Goal: Task Accomplishment & Management: Use online tool/utility

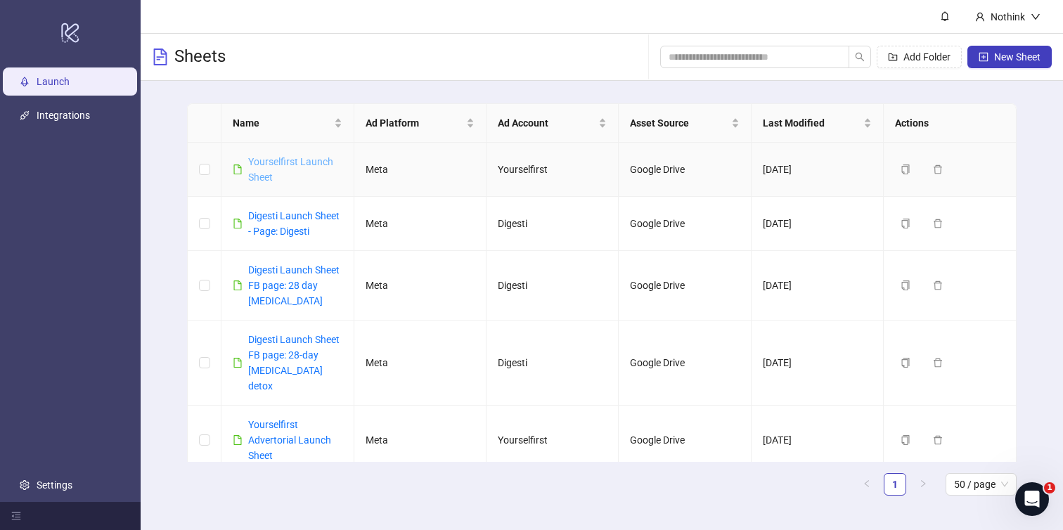
click at [286, 160] on link "Yourselfirst Launch Sheet" at bounding box center [290, 169] width 85 height 27
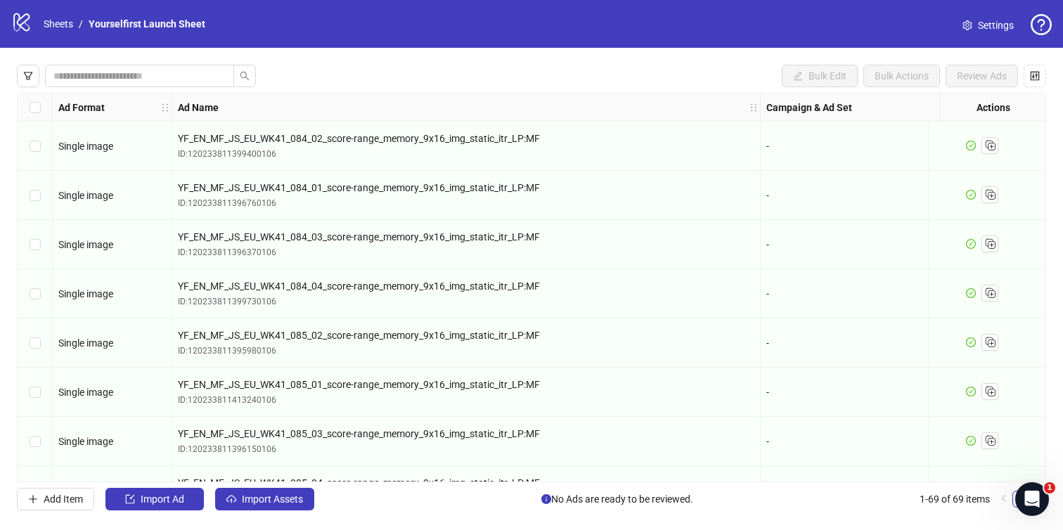
click at [278, 511] on div "Bulk Edit Bulk Actions Review Ads Ad Format Ad Name Campaign & Ad Set Assets De…" at bounding box center [531, 288] width 1063 height 480
click at [271, 497] on span "Import Assets" at bounding box center [272, 499] width 61 height 11
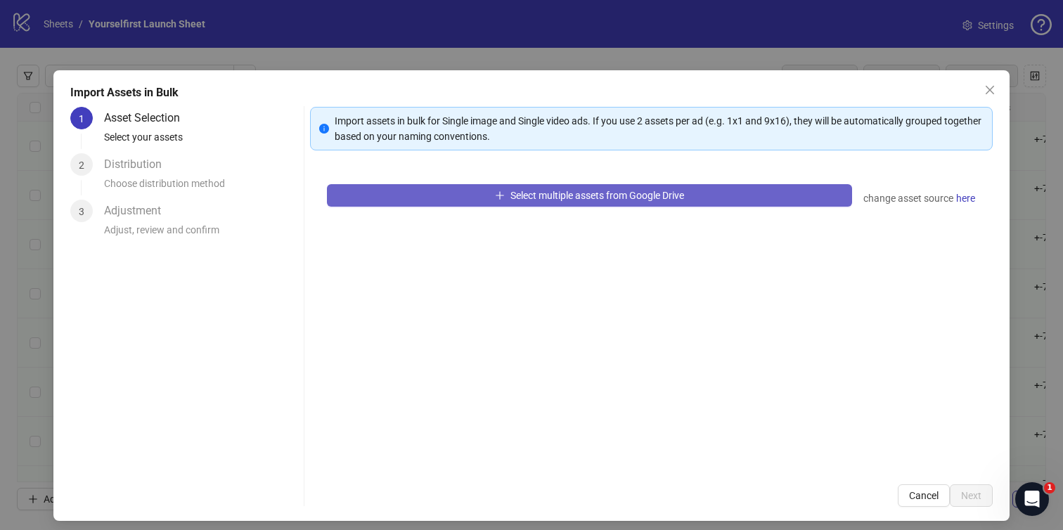
click at [514, 205] on button "Select multiple assets from Google Drive" at bounding box center [590, 195] width 526 height 23
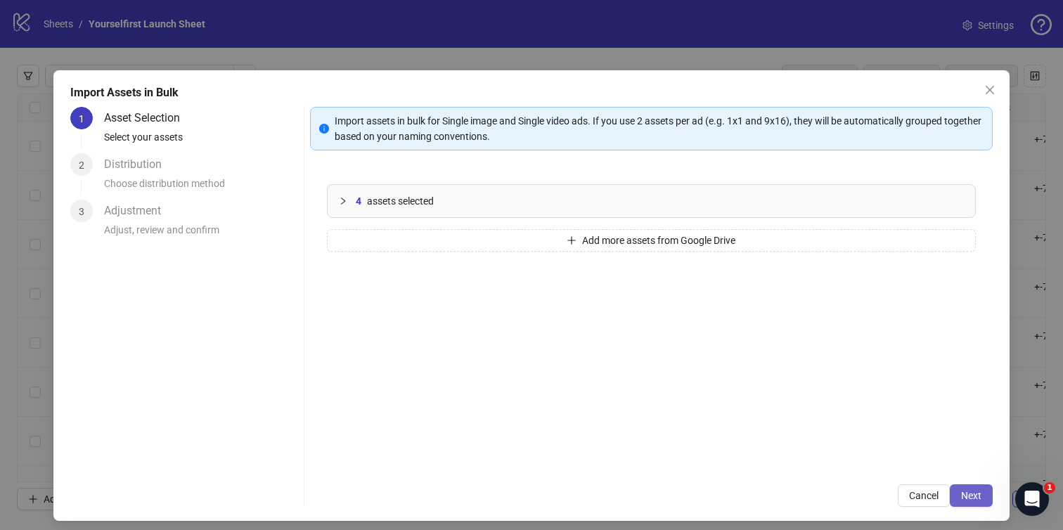
click at [968, 487] on button "Next" at bounding box center [971, 496] width 43 height 23
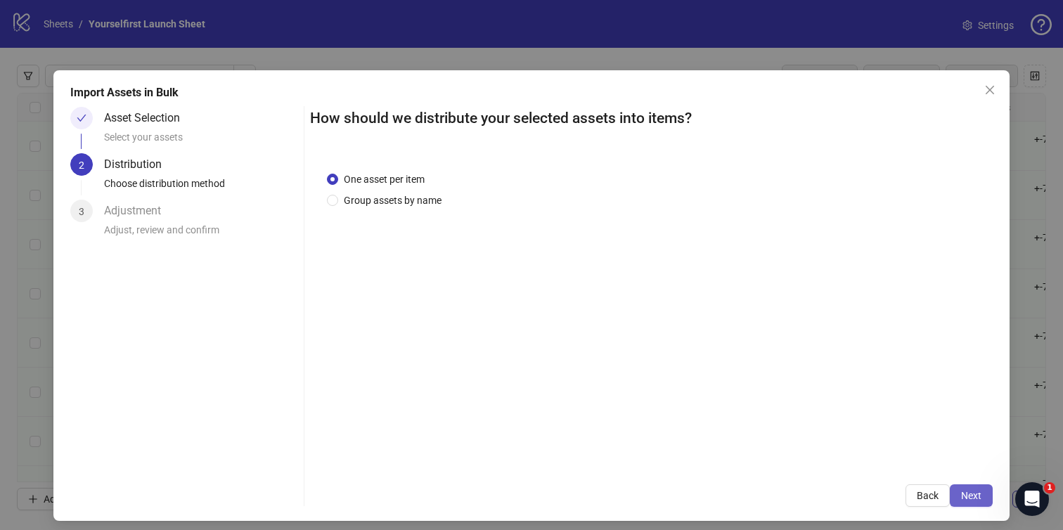
click at [974, 490] on span "Next" at bounding box center [971, 495] width 20 height 11
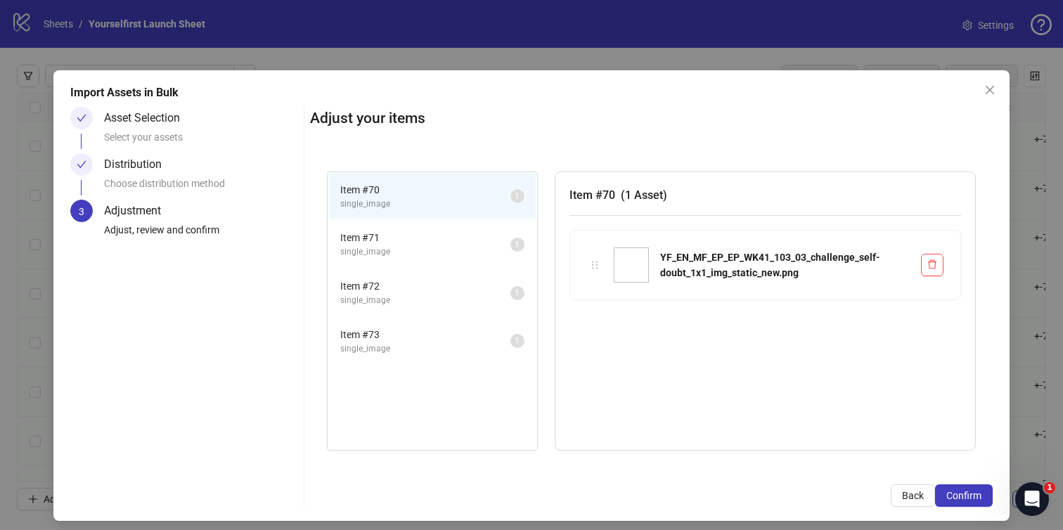
click at [974, 490] on span "Confirm" at bounding box center [964, 495] width 35 height 11
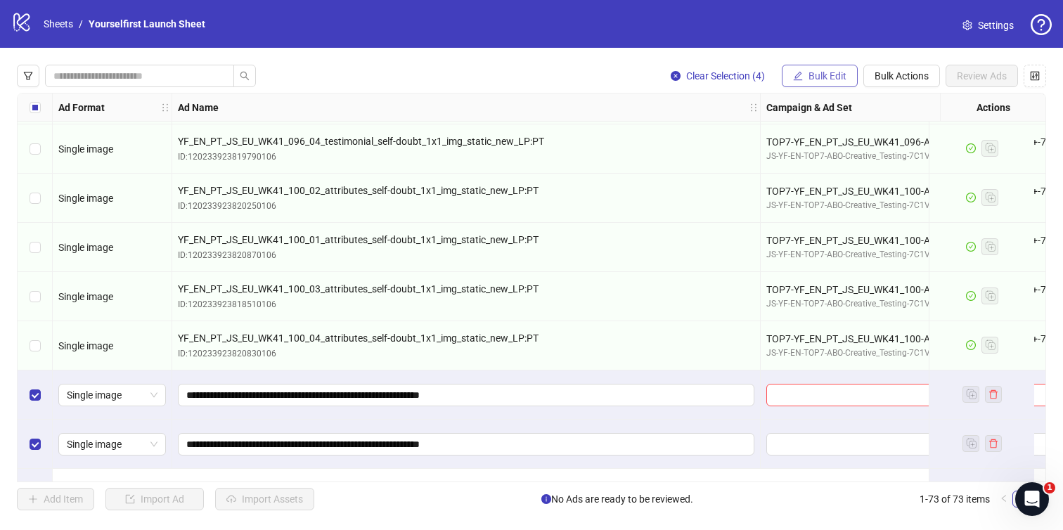
click at [824, 69] on button "Bulk Edit" at bounding box center [820, 76] width 76 height 23
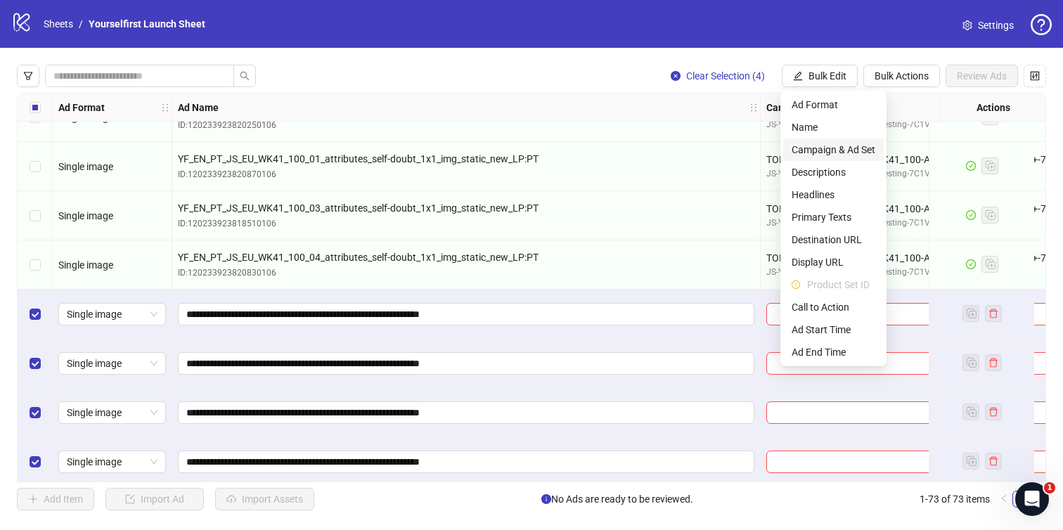
scroll to position [3239, 0]
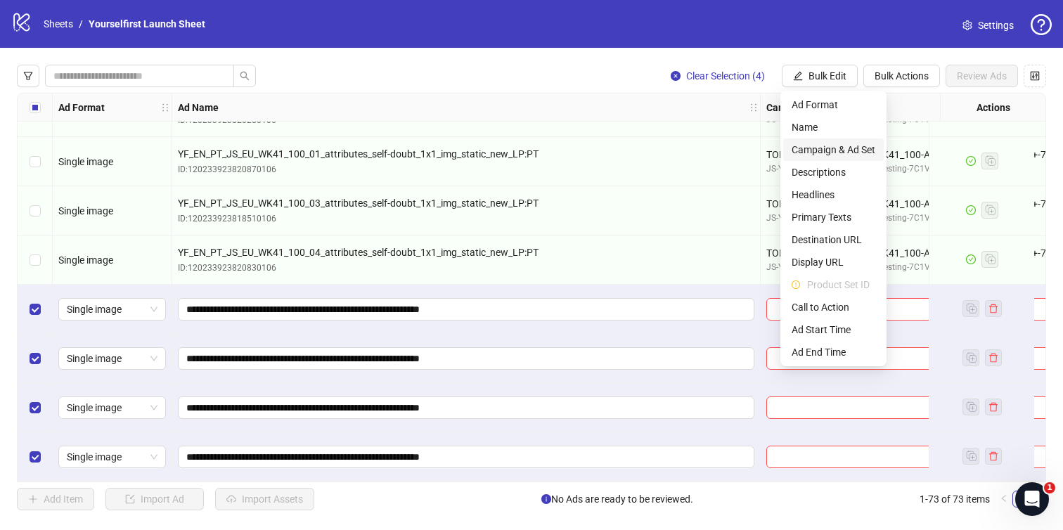
click at [842, 152] on span "Campaign & Ad Set" at bounding box center [834, 149] width 84 height 15
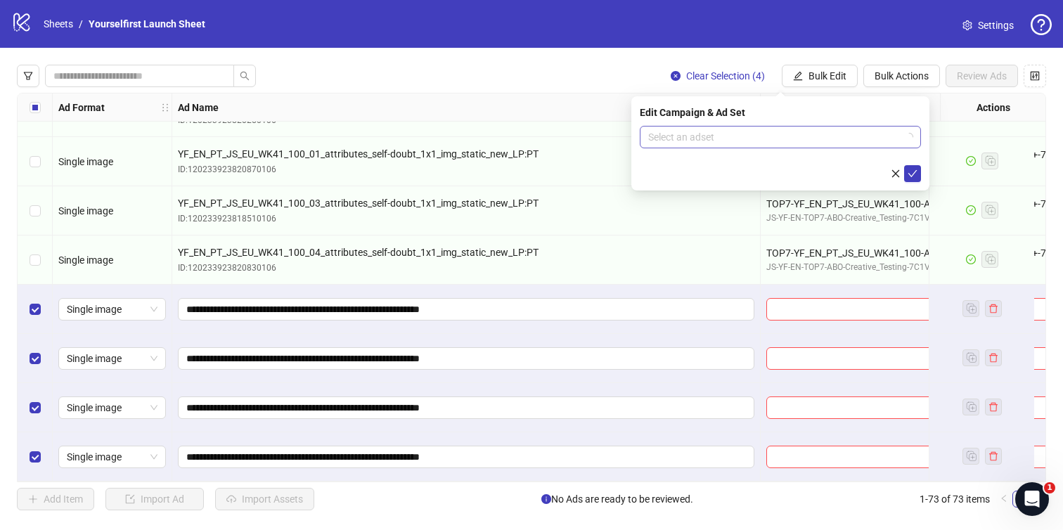
click at [722, 139] on input "search" at bounding box center [774, 137] width 252 height 21
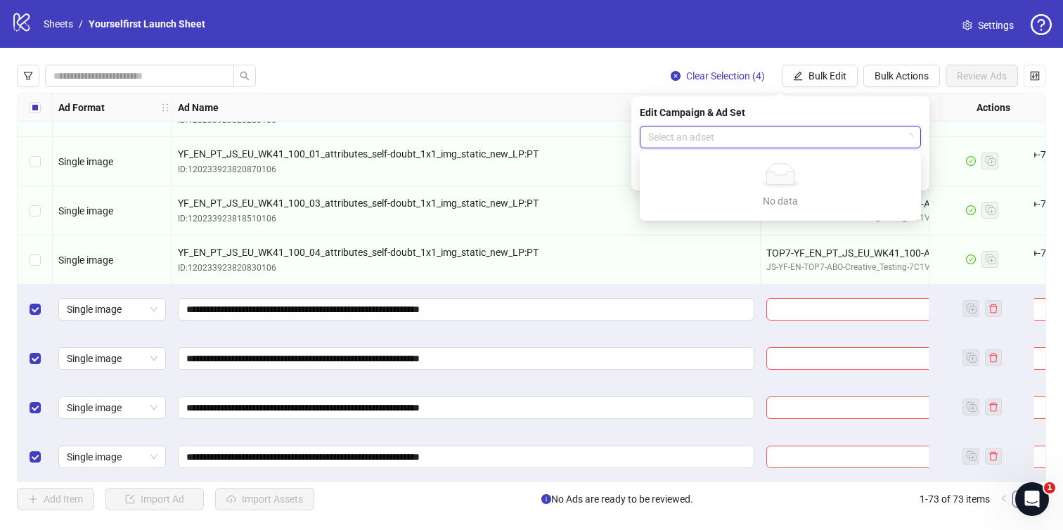
paste input "**********"
type input "**********"
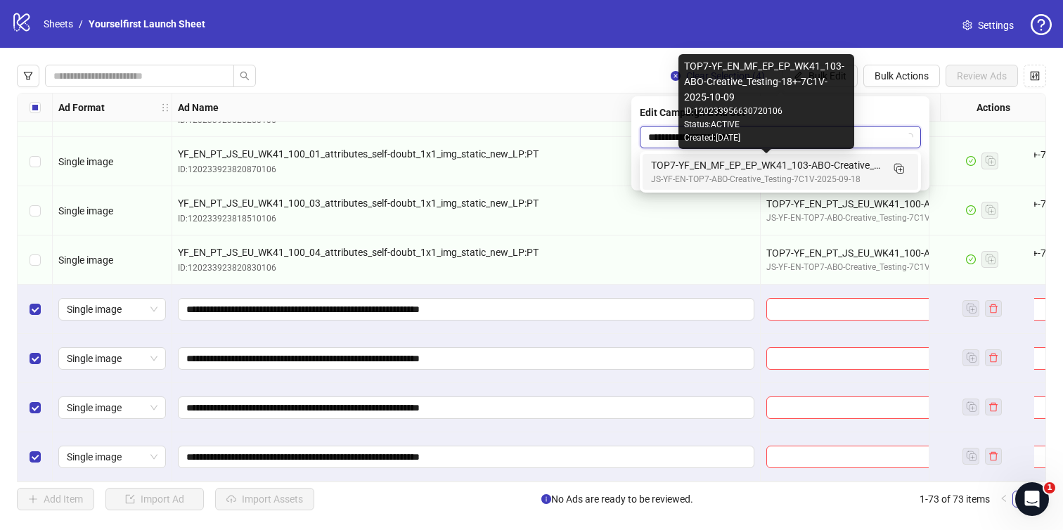
click at [718, 164] on div "TOP7-YF_EN_MF_EP_EP_WK41_103-ABO-Creative_Testing-18+-7C1V-2025-10-09" at bounding box center [766, 165] width 231 height 15
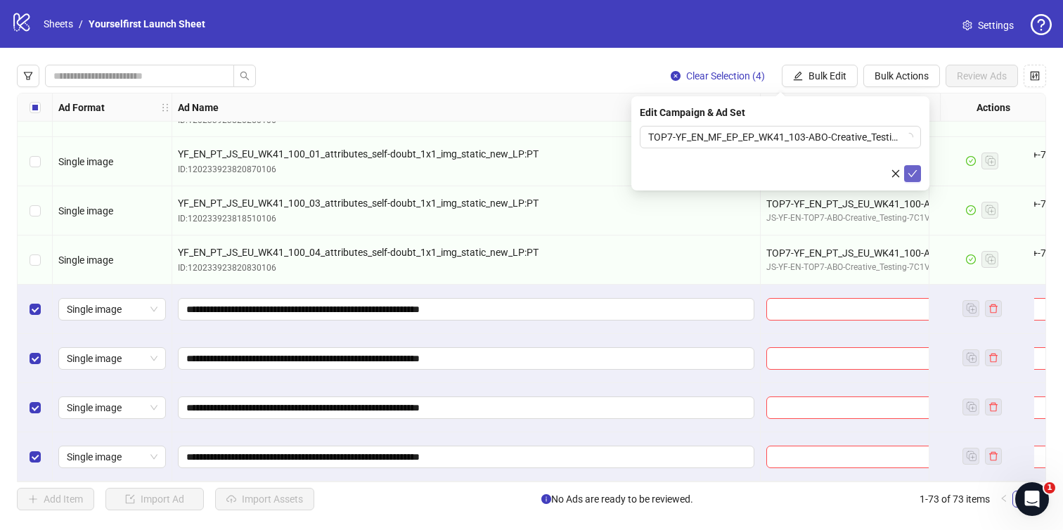
click at [911, 173] on icon "check" at bounding box center [913, 174] width 10 height 10
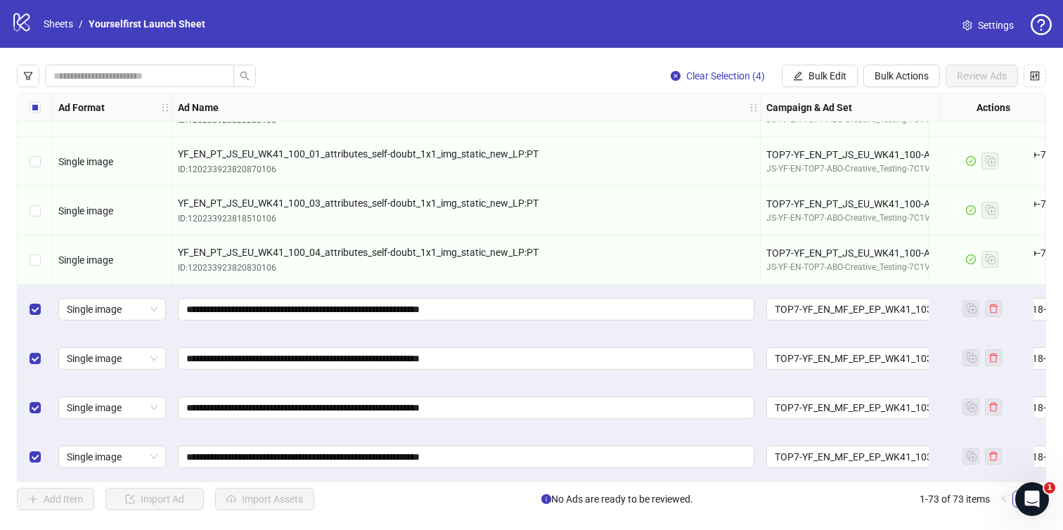
click at [788, 56] on div "Clear Selection (4) Bulk Edit Bulk Actions Review Ads Ad Format Ad Name Campaig…" at bounding box center [531, 288] width 1063 height 480
click at [797, 64] on div "Clear Selection (4) Bulk Edit Bulk Actions Review Ads Ad Format Ad Name Campaig…" at bounding box center [531, 288] width 1063 height 480
click at [800, 77] on icon "edit" at bounding box center [798, 76] width 10 height 10
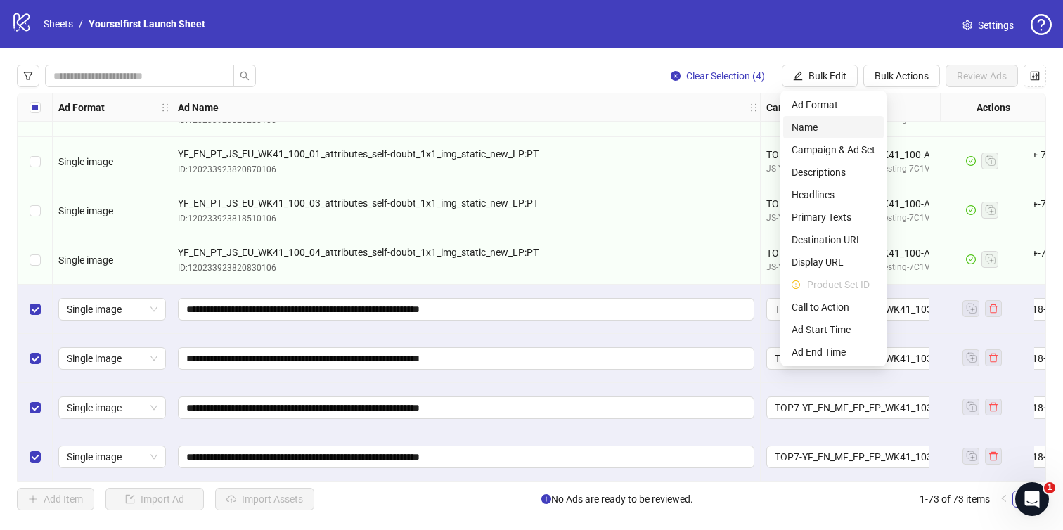
click at [799, 130] on span "Name" at bounding box center [834, 127] width 84 height 15
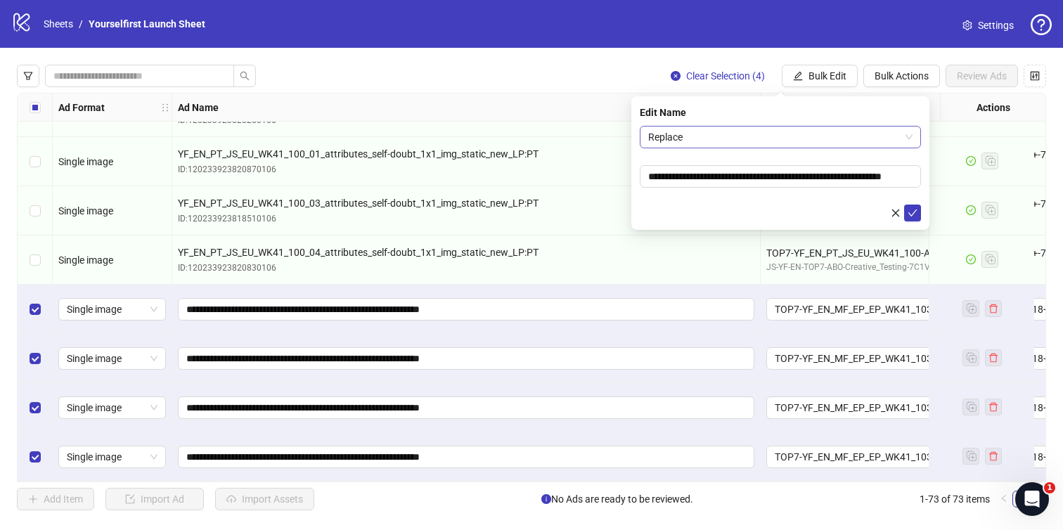
click at [778, 148] on div "Replace" at bounding box center [780, 137] width 281 height 23
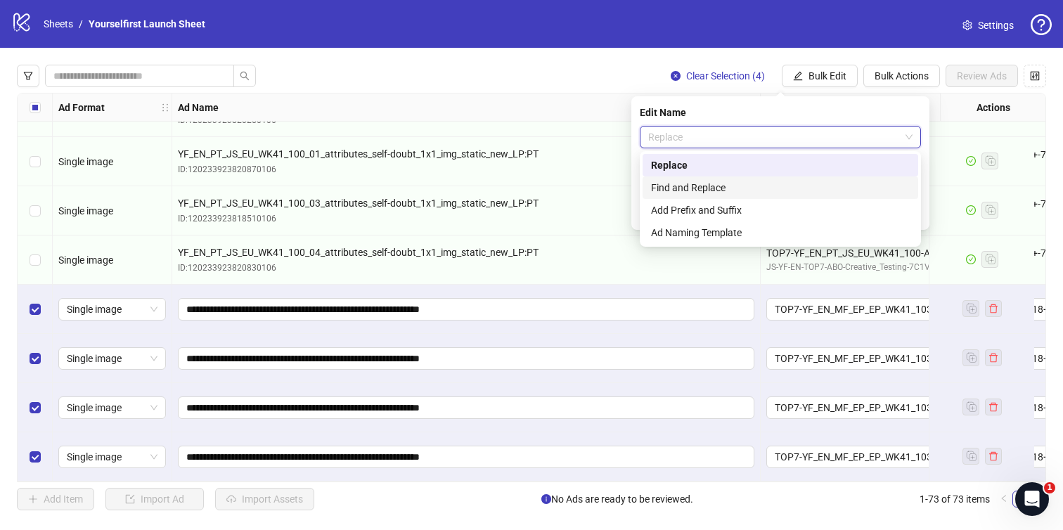
click at [719, 213] on div "Add Prefix and Suffix" at bounding box center [780, 210] width 259 height 15
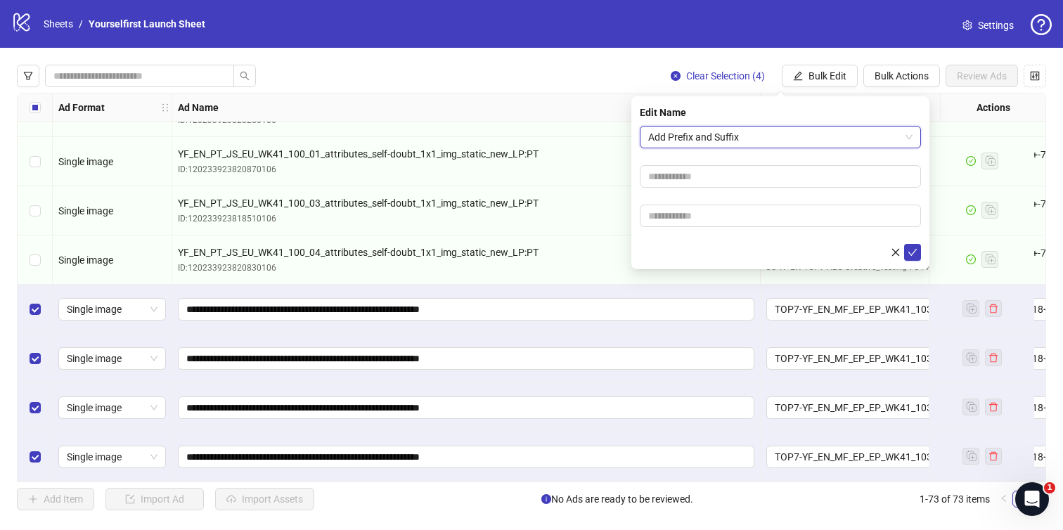
click at [709, 195] on form "Add Prefix and Suffix Add Prefix and Suffix" at bounding box center [780, 193] width 281 height 135
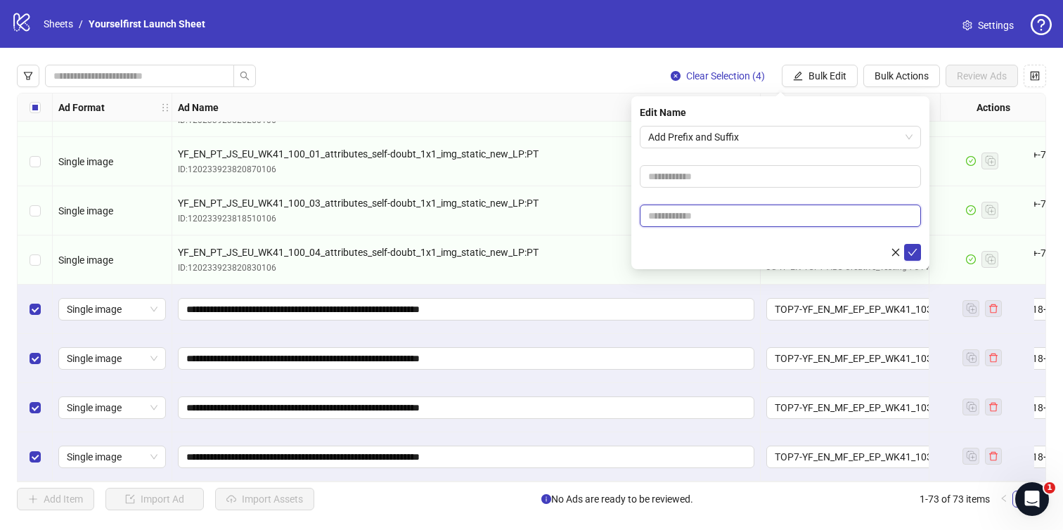
click at [706, 207] on input "text" at bounding box center [780, 216] width 281 height 23
type input "******"
drag, startPoint x: 793, startPoint y: 244, endPoint x: 819, endPoint y: 244, distance: 26.0
click at [793, 244] on div at bounding box center [780, 252] width 281 height 17
click at [917, 253] on icon "check" at bounding box center [913, 253] width 10 height 10
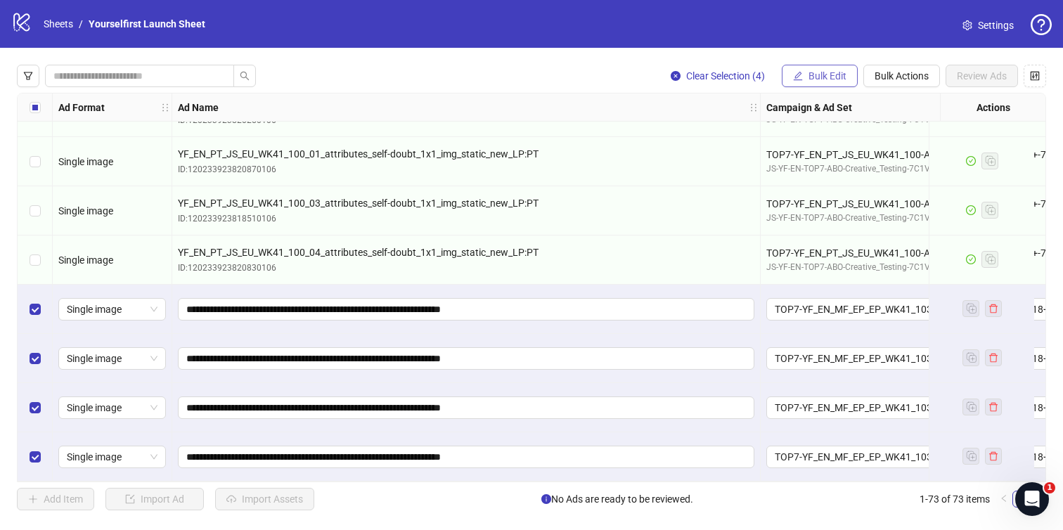
click at [842, 80] on span "Bulk Edit" at bounding box center [828, 75] width 38 height 11
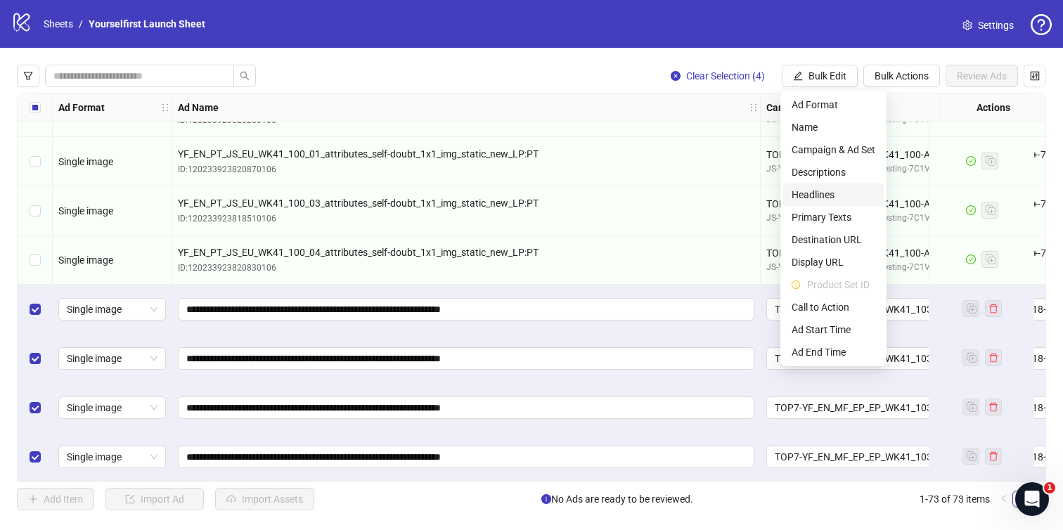
click at [821, 191] on span "Headlines" at bounding box center [834, 194] width 84 height 15
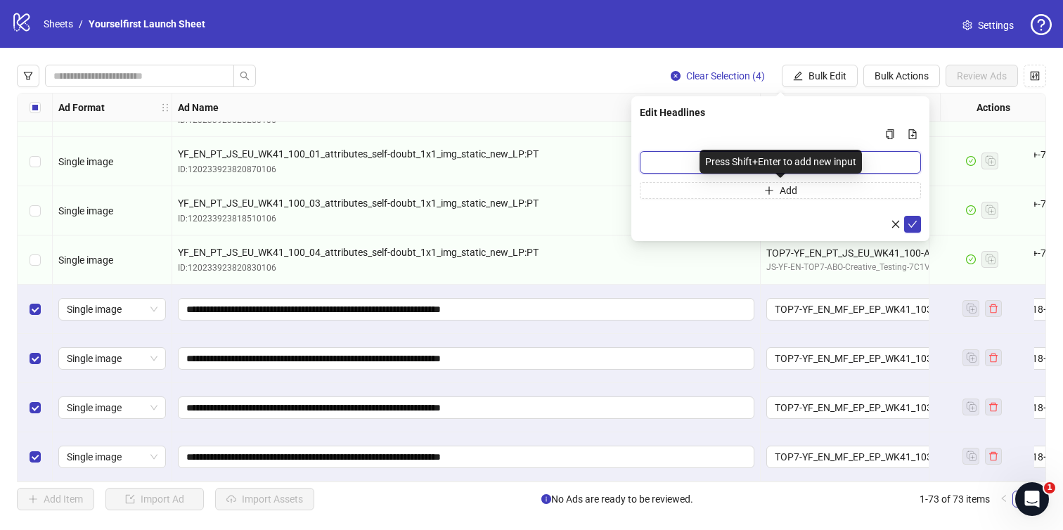
click at [680, 163] on input "Multi-input container - paste or copy values" at bounding box center [780, 162] width 281 height 23
paste input "**********"
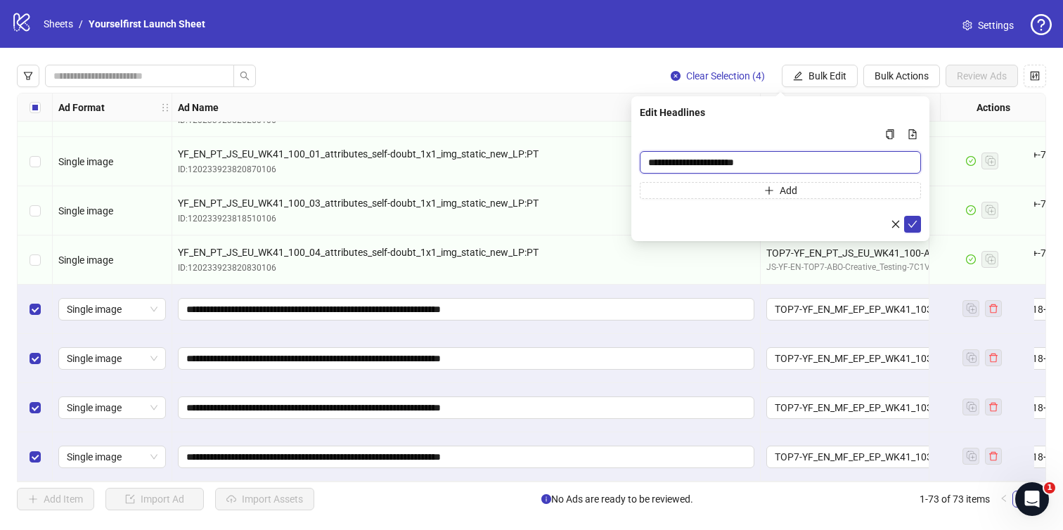
type input "**********"
click at [724, 138] on div "Multi-input container - paste or copy values" at bounding box center [780, 134] width 281 height 17
click at [916, 219] on icon "check" at bounding box center [913, 224] width 10 height 10
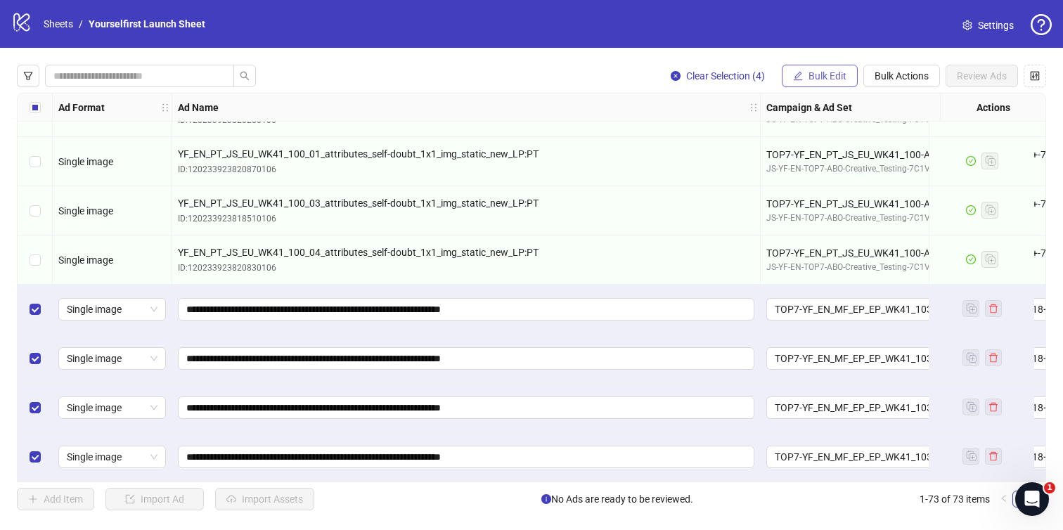
click at [849, 80] on button "Bulk Edit" at bounding box center [820, 76] width 76 height 23
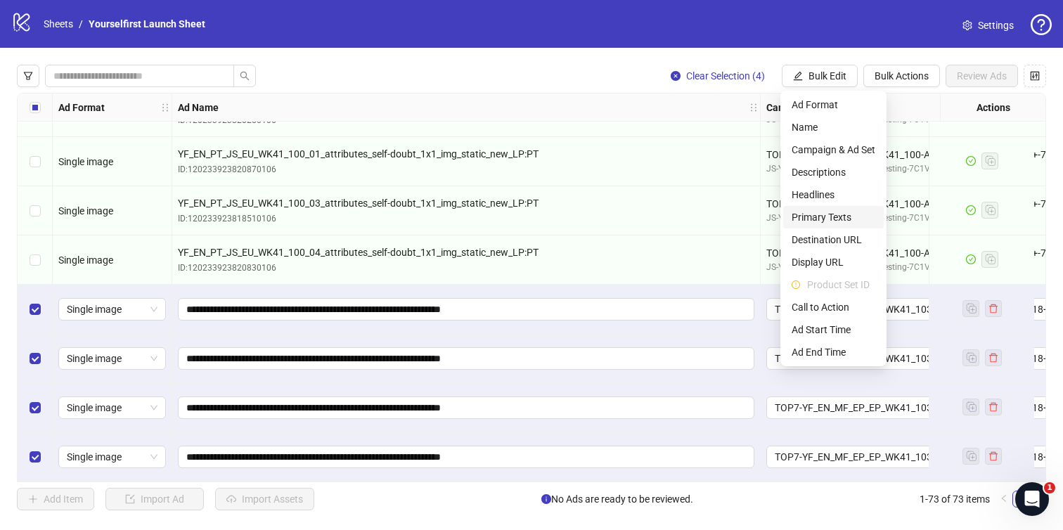
click at [834, 212] on span "Primary Texts" at bounding box center [834, 217] width 84 height 15
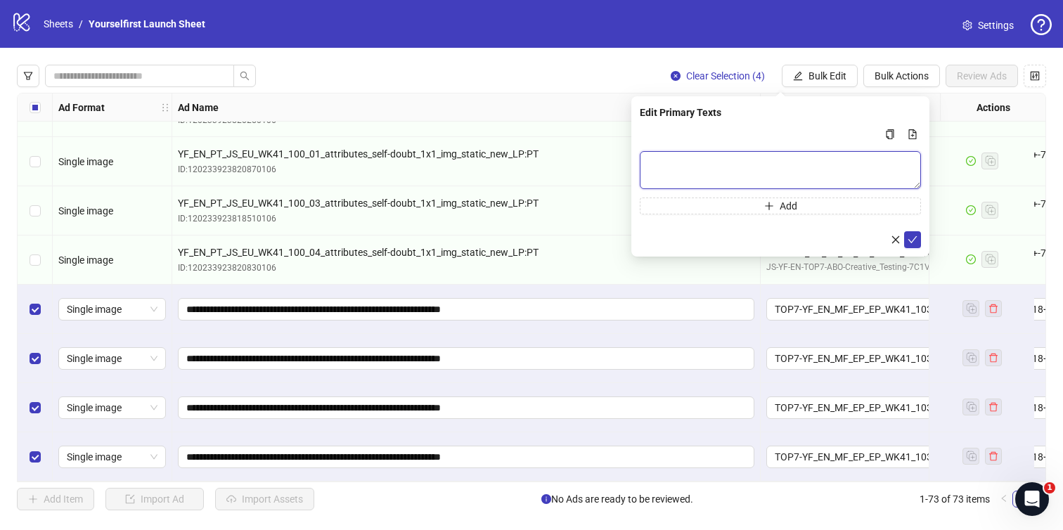
click at [725, 160] on textarea "Multi-text input container - paste or copy values" at bounding box center [780, 170] width 281 height 38
paste textarea "**********"
type textarea "**********"
click at [911, 236] on icon "check" at bounding box center [913, 240] width 10 height 10
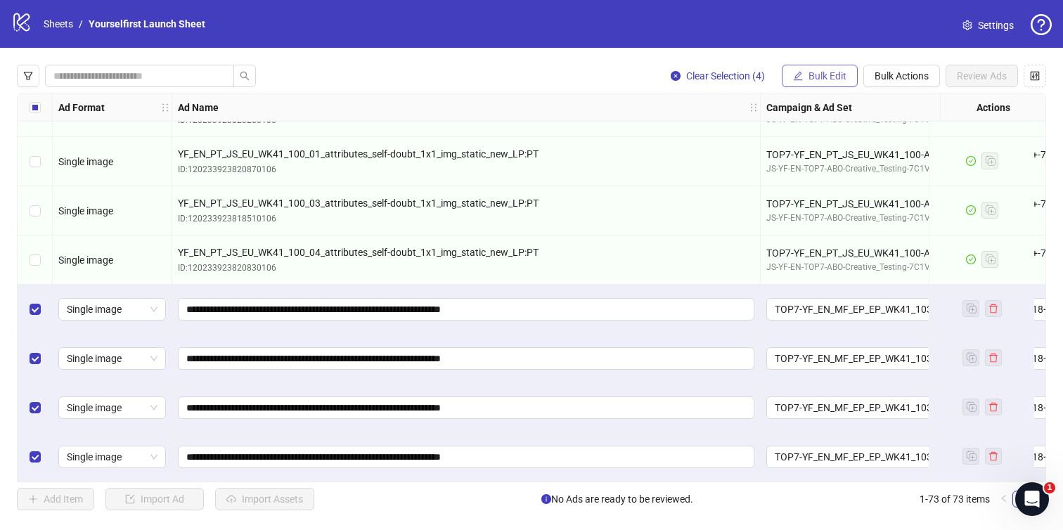
click at [819, 75] on span "Bulk Edit" at bounding box center [828, 75] width 38 height 11
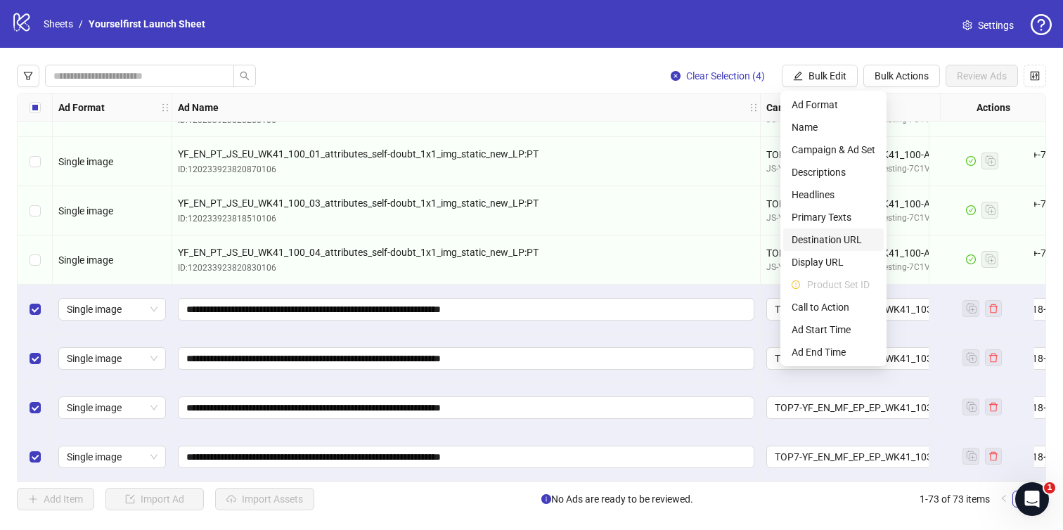
click at [841, 241] on span "Destination URL" at bounding box center [834, 239] width 84 height 15
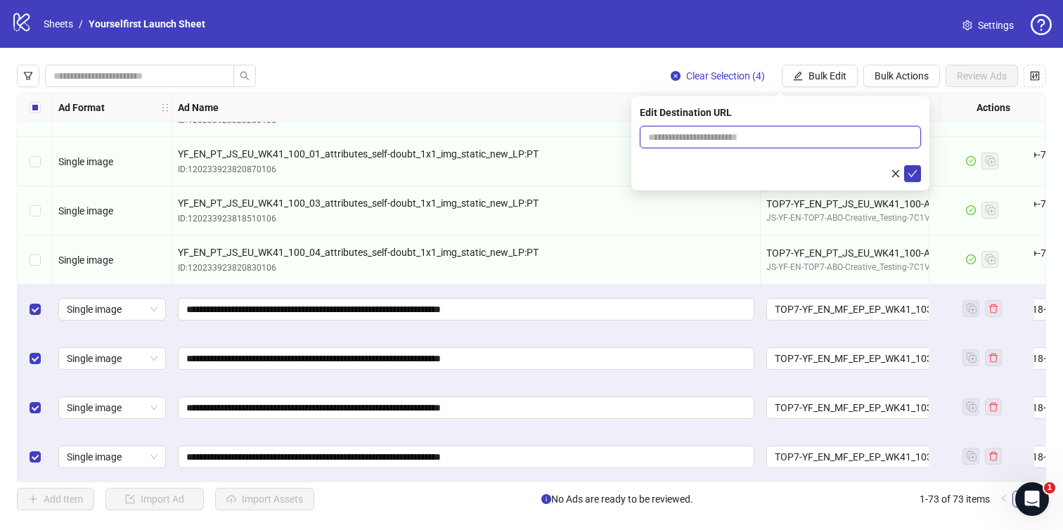
click at [728, 131] on input "text" at bounding box center [774, 136] width 253 height 15
paste input "**********"
type input "**********"
click at [918, 171] on button "submit" at bounding box center [912, 173] width 17 height 17
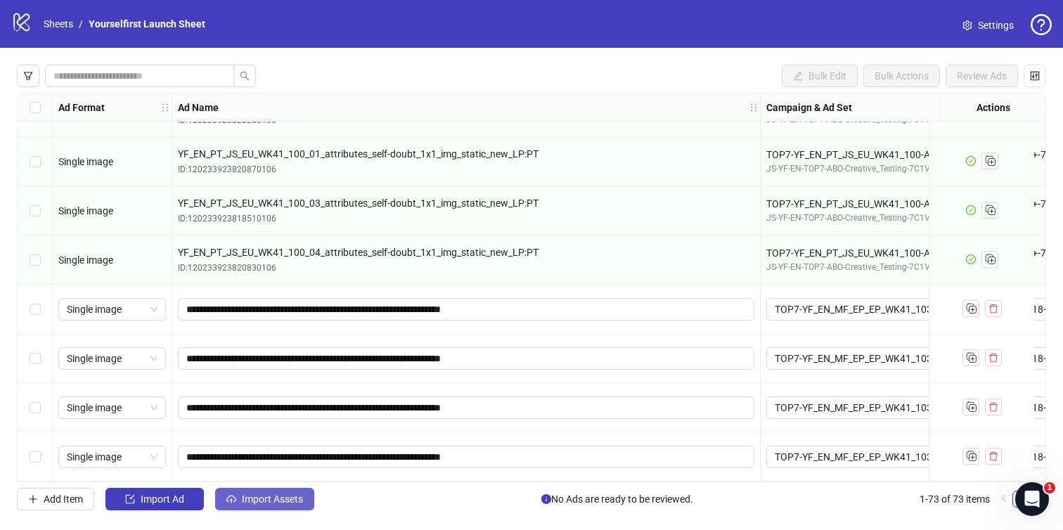
click at [254, 502] on span "Import Assets" at bounding box center [272, 499] width 61 height 11
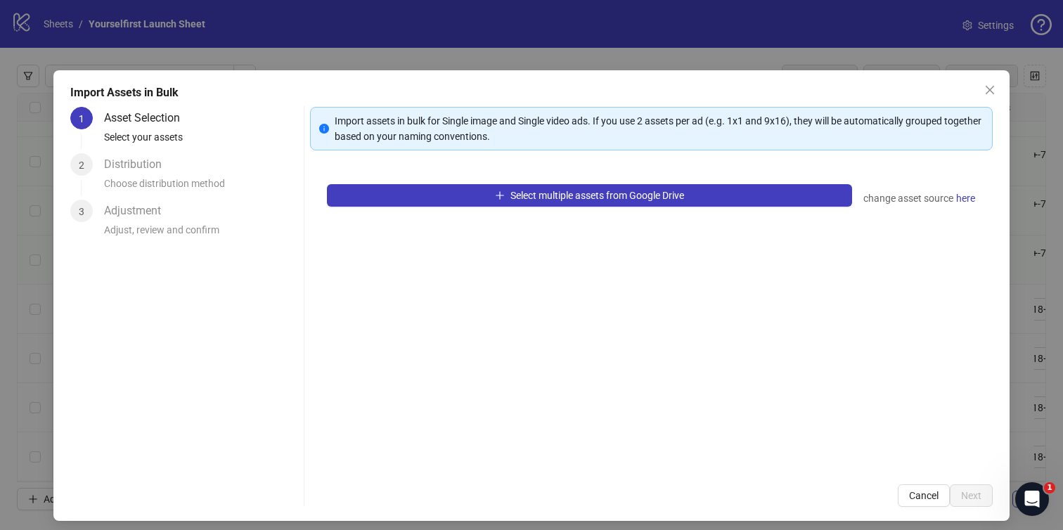
click at [541, 174] on div "Select multiple assets from Google Drive change asset source here" at bounding box center [652, 317] width 684 height 300
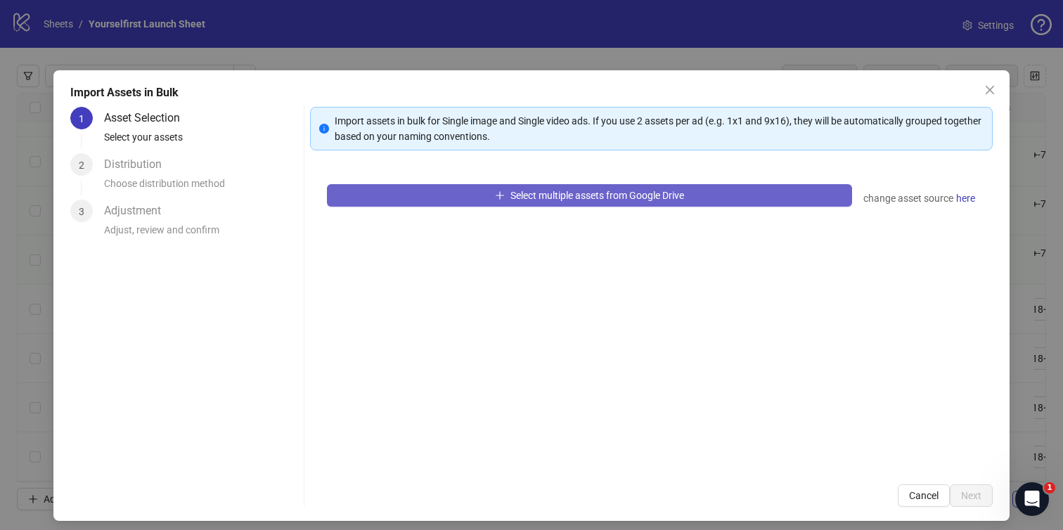
click at [534, 190] on span "Select multiple assets from Google Drive" at bounding box center [598, 195] width 174 height 11
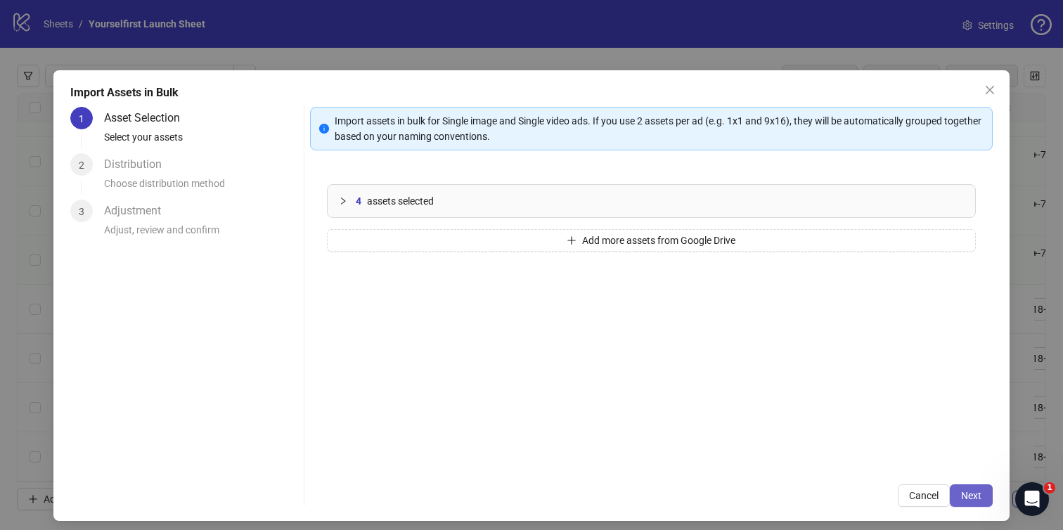
click at [968, 487] on button "Next" at bounding box center [971, 496] width 43 height 23
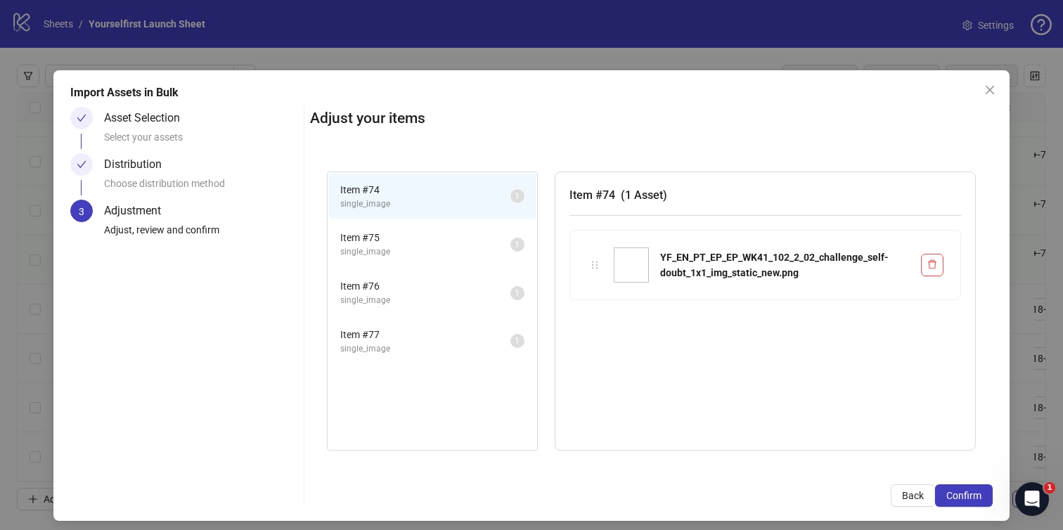
click at [968, 492] on span "Confirm" at bounding box center [964, 495] width 35 height 11
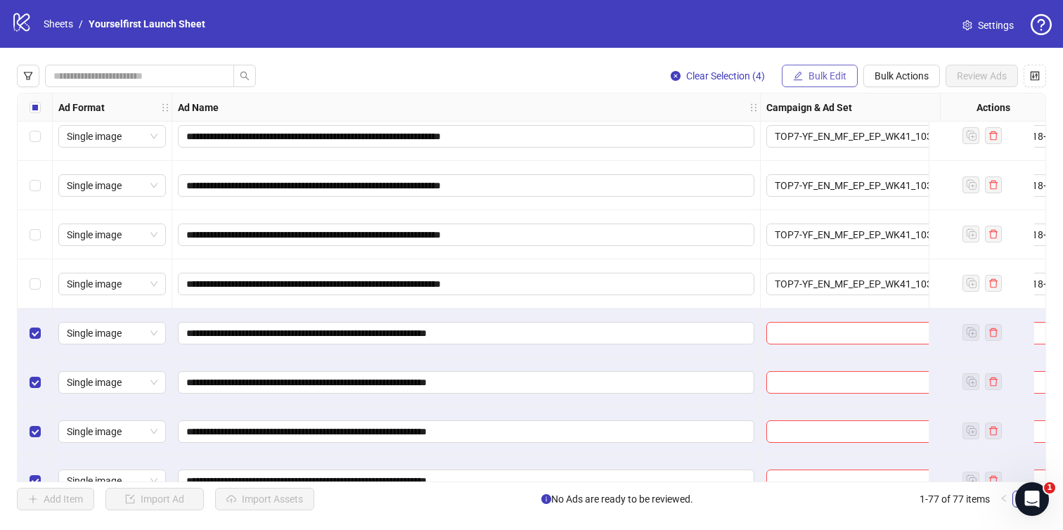
scroll to position [3436, 0]
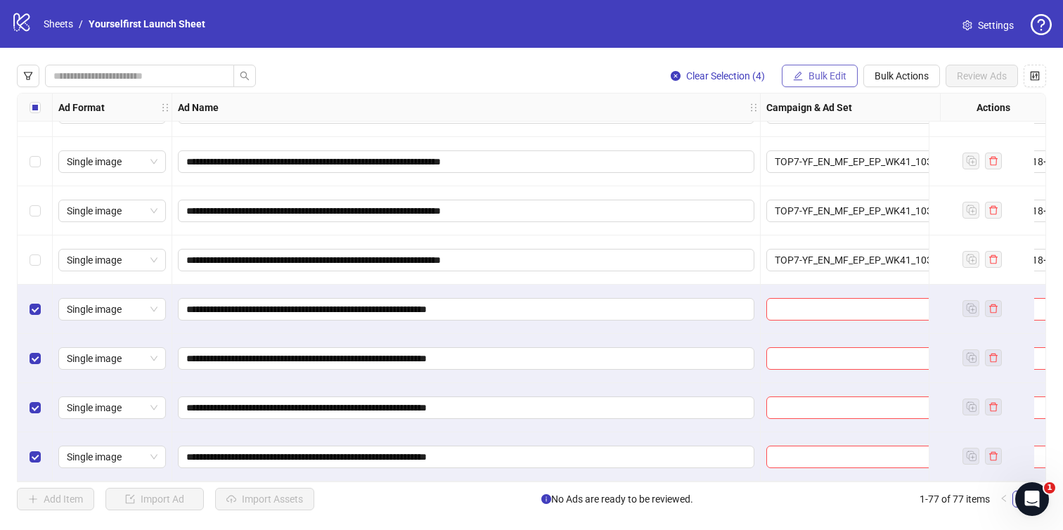
click at [819, 79] on span "Bulk Edit" at bounding box center [828, 75] width 38 height 11
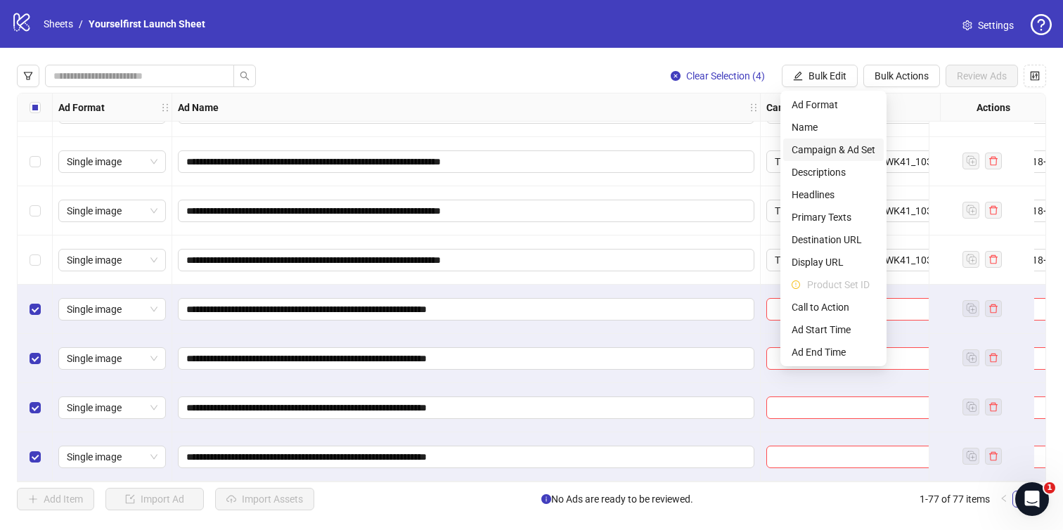
click at [818, 150] on span "Campaign & Ad Set" at bounding box center [834, 149] width 84 height 15
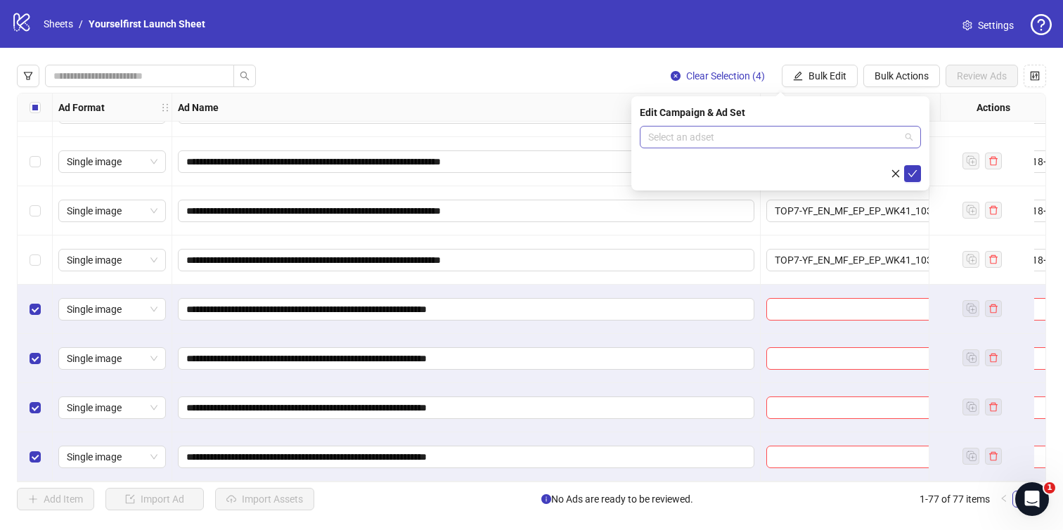
click at [740, 133] on input "search" at bounding box center [774, 137] width 252 height 21
paste input "**********"
type input "**********"
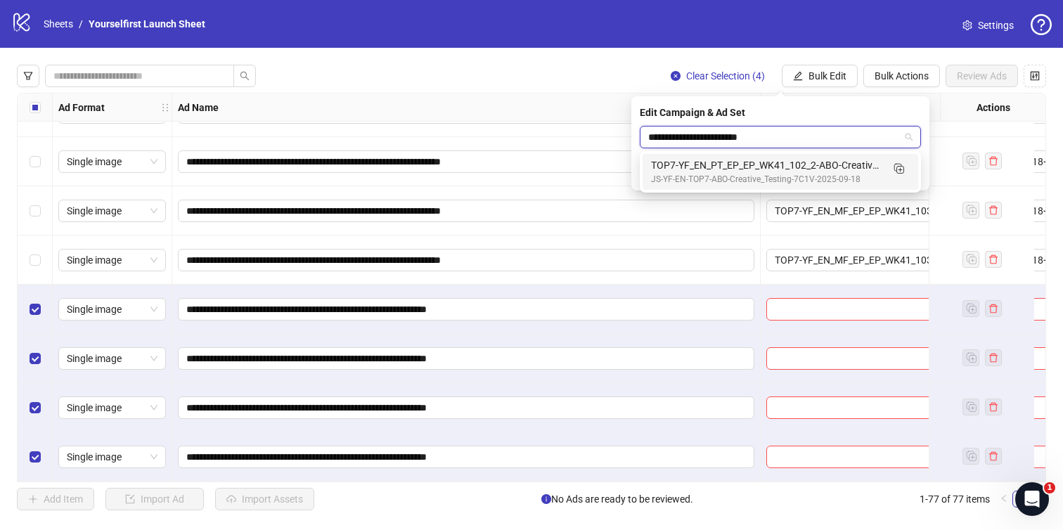
click at [729, 165] on div "TOP7-YF_EN_PT_EP_EP_WK41_102_2-ABO-Creative_Testing-18+-7C1V-2025-10-09" at bounding box center [766, 165] width 231 height 15
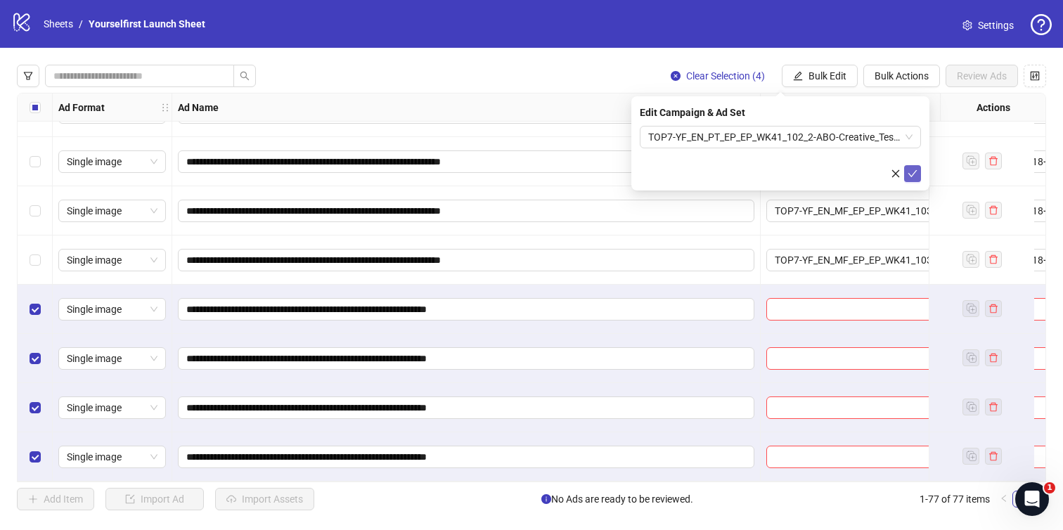
click at [916, 173] on icon "check" at bounding box center [913, 174] width 10 height 10
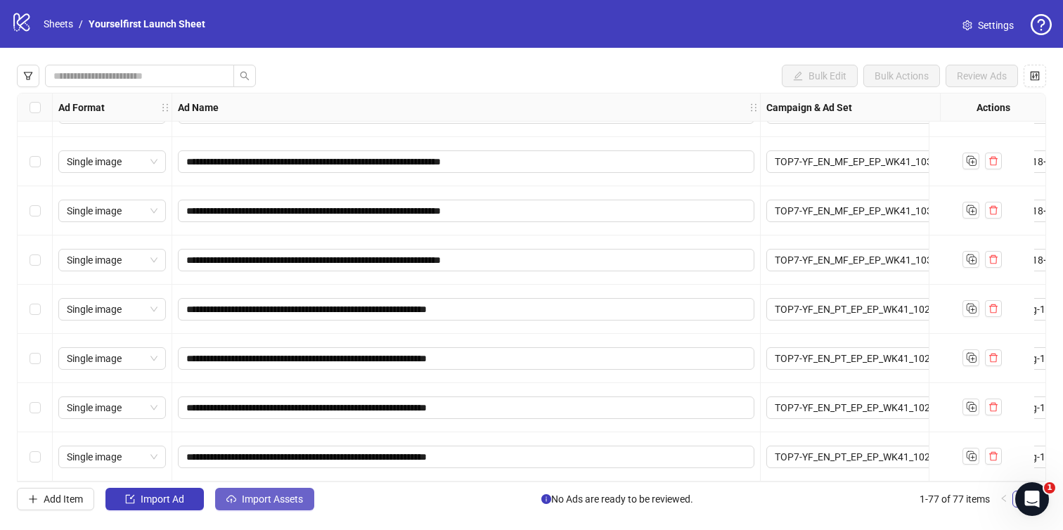
click at [260, 499] on span "Import Assets" at bounding box center [272, 499] width 61 height 11
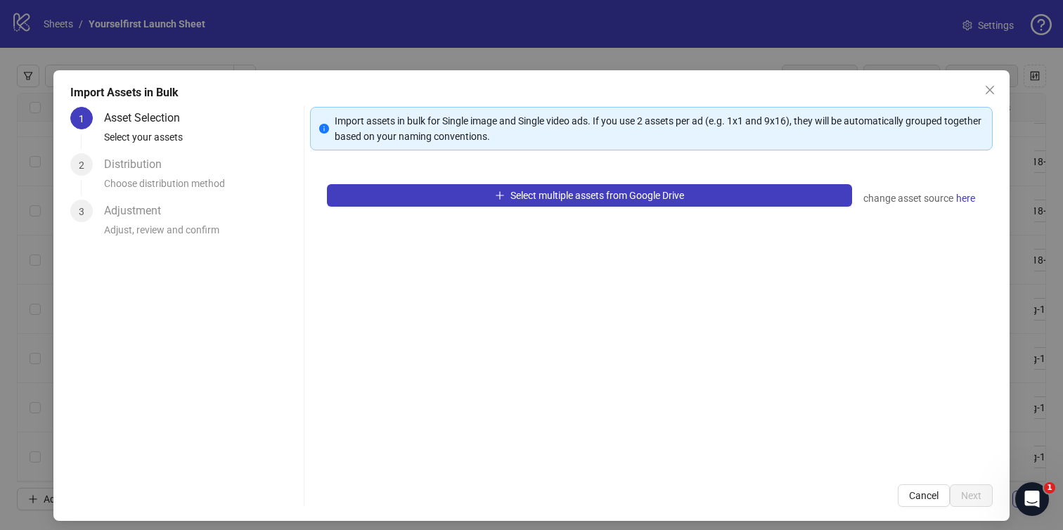
click at [461, 416] on div "Select multiple assets from Google Drive change asset source here" at bounding box center [652, 317] width 684 height 300
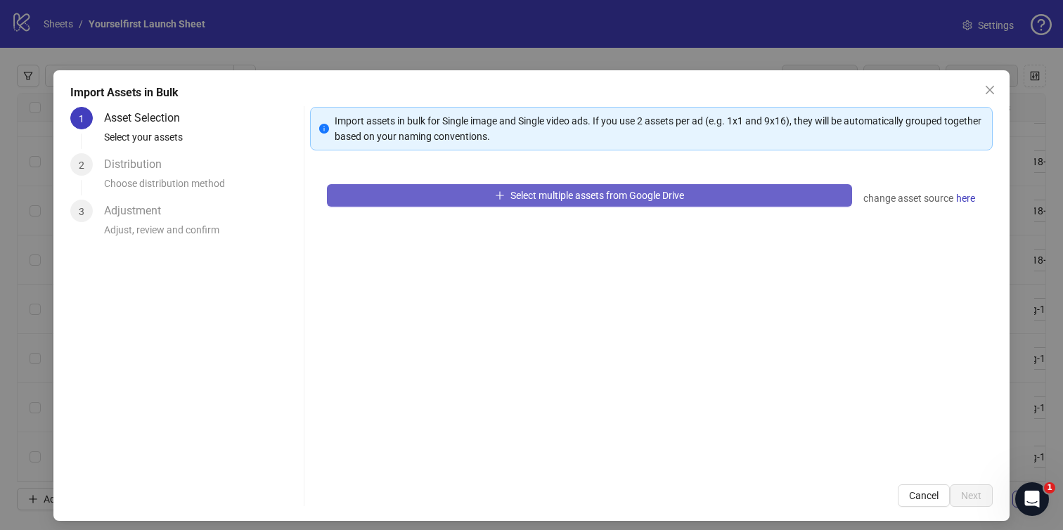
click at [554, 186] on button "Select multiple assets from Google Drive" at bounding box center [590, 195] width 526 height 23
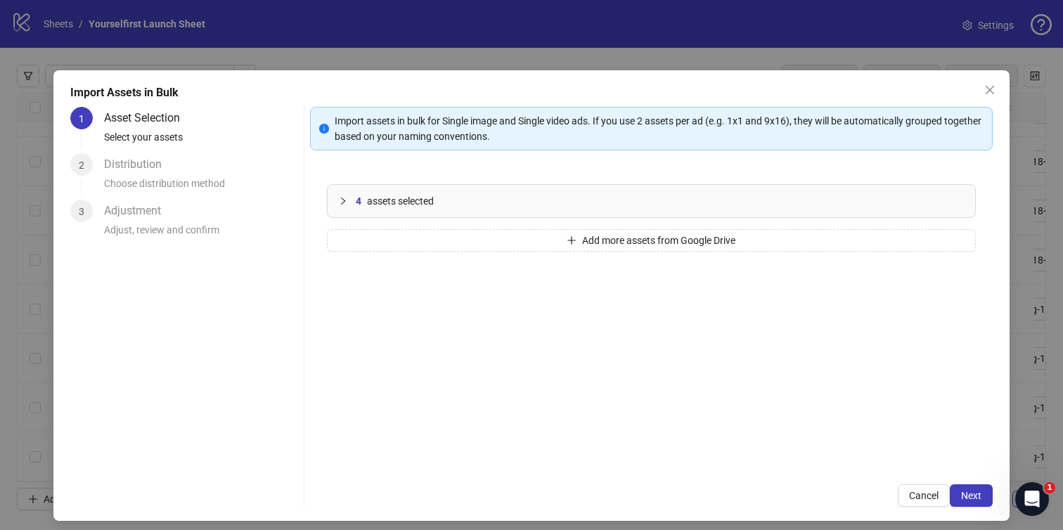
click at [968, 481] on div "Import assets in bulk for Single image and Single video ads. If you use 2 asset…" at bounding box center [652, 307] width 684 height 400
click at [968, 492] on span "Next" at bounding box center [971, 495] width 20 height 11
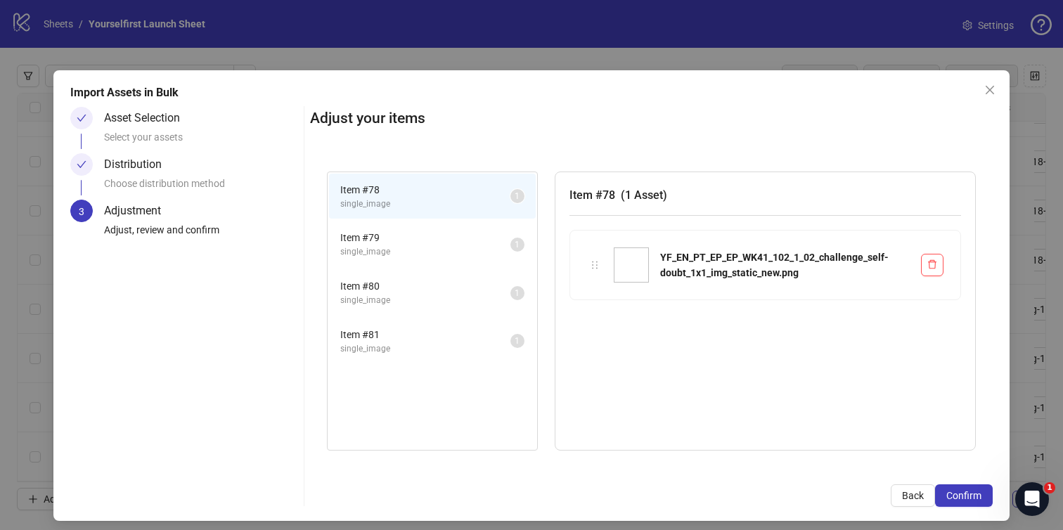
click at [977, 496] on span "Confirm" at bounding box center [964, 495] width 35 height 11
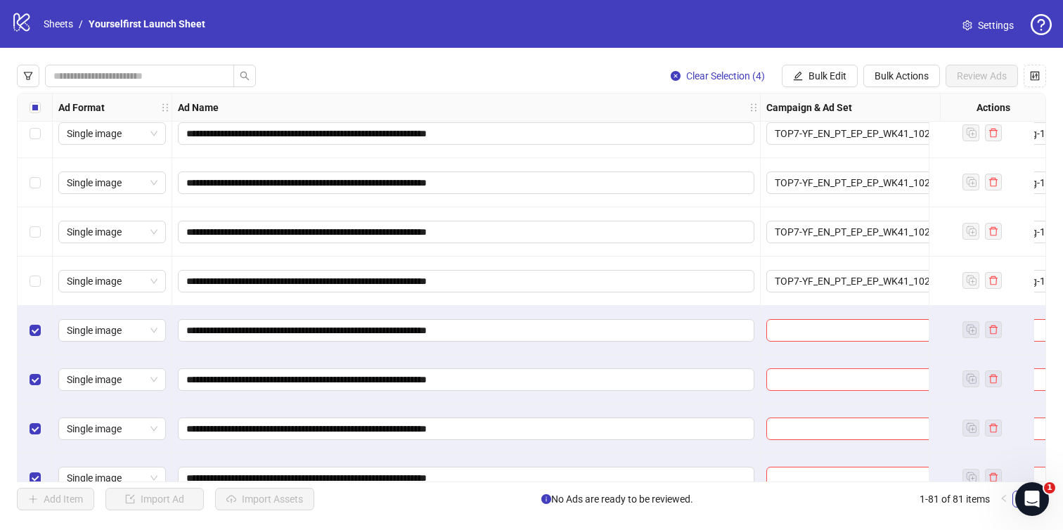
scroll to position [3633, 0]
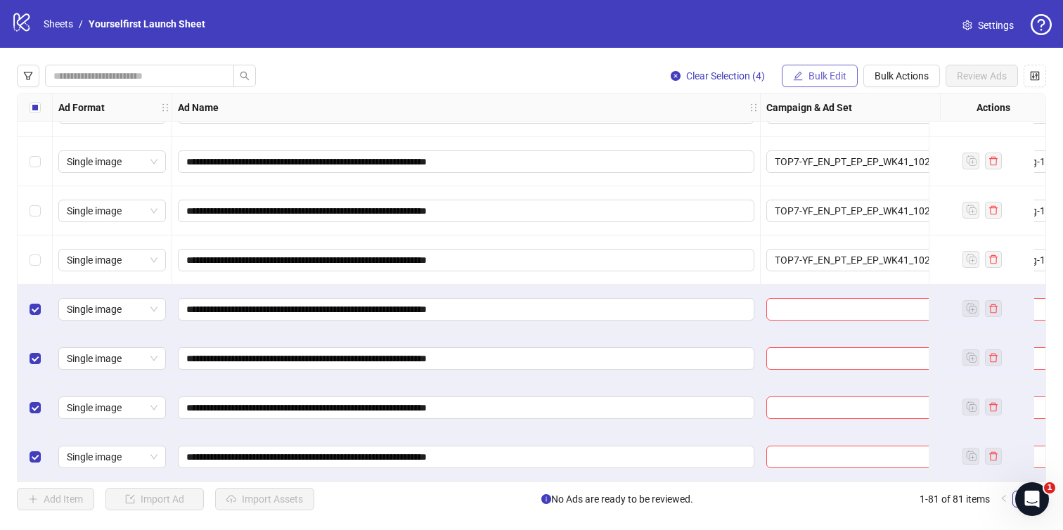
click at [818, 72] on span "Bulk Edit" at bounding box center [828, 75] width 38 height 11
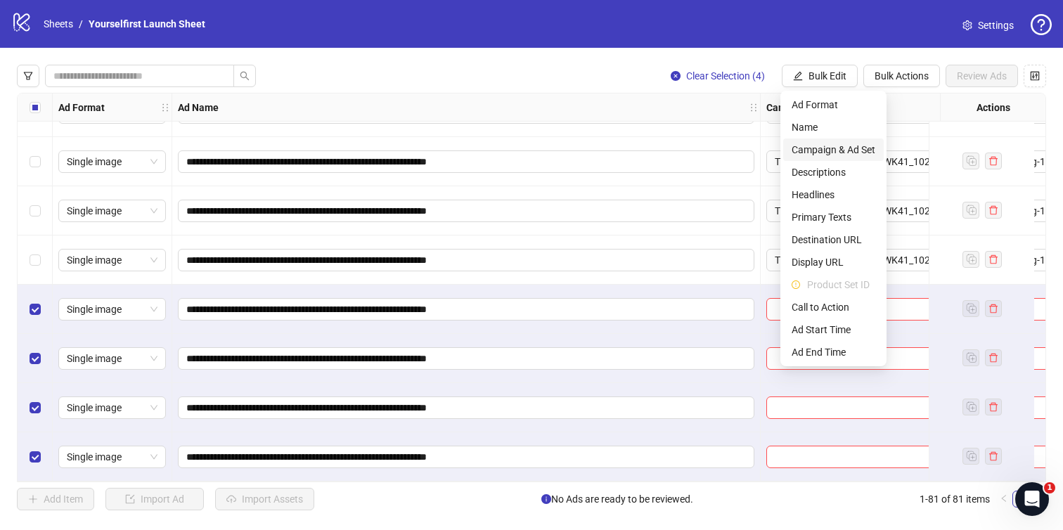
click at [828, 148] on span "Campaign & Ad Set" at bounding box center [834, 149] width 84 height 15
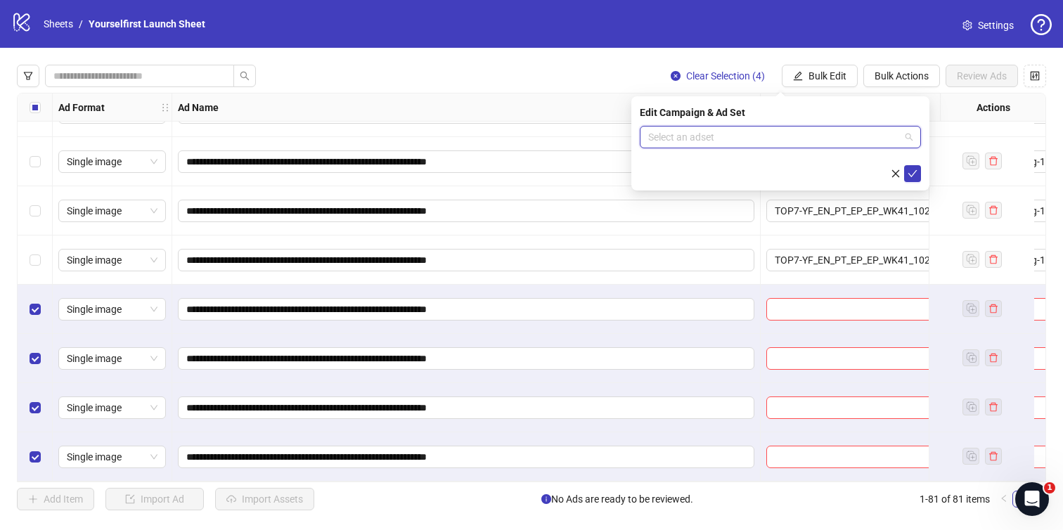
click at [695, 137] on input "search" at bounding box center [774, 137] width 252 height 21
paste input "**********"
type input "**********"
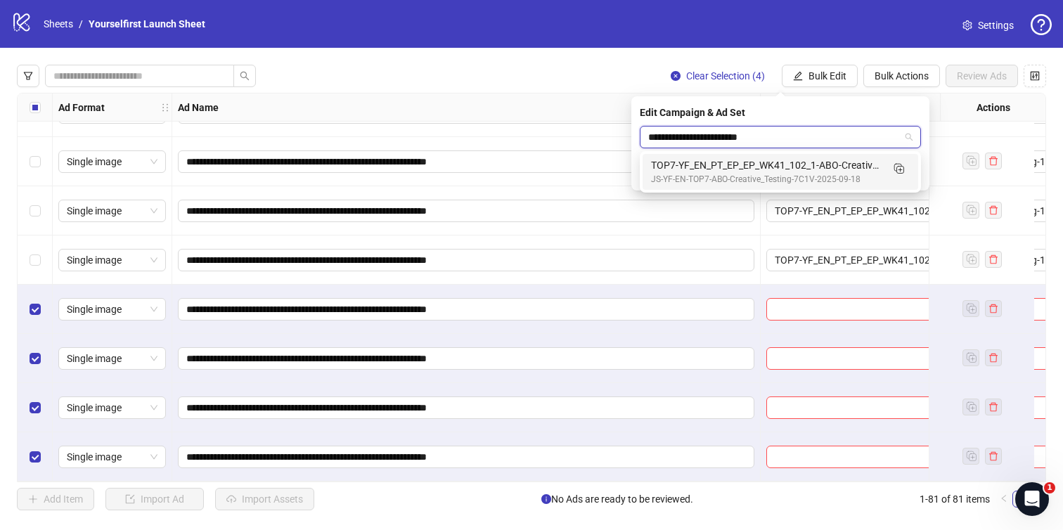
click at [723, 166] on div "TOP7-YF_EN_PT_EP_EP_WK41_102_1-ABO-Creative_Testing-18+-7C1V-2025-10-09" at bounding box center [766, 165] width 231 height 15
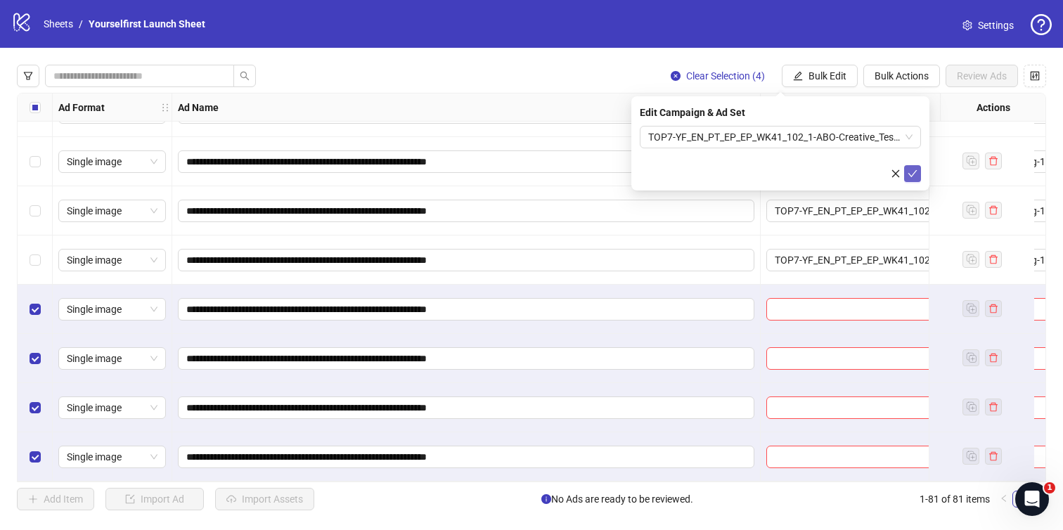
click at [909, 165] on button "submit" at bounding box center [912, 173] width 17 height 17
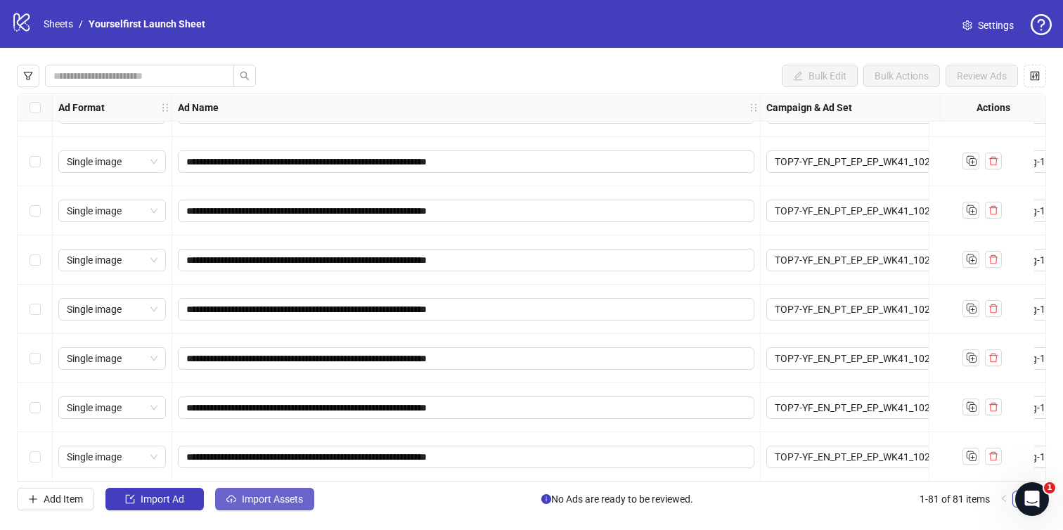
click at [259, 494] on span "Import Assets" at bounding box center [272, 499] width 61 height 11
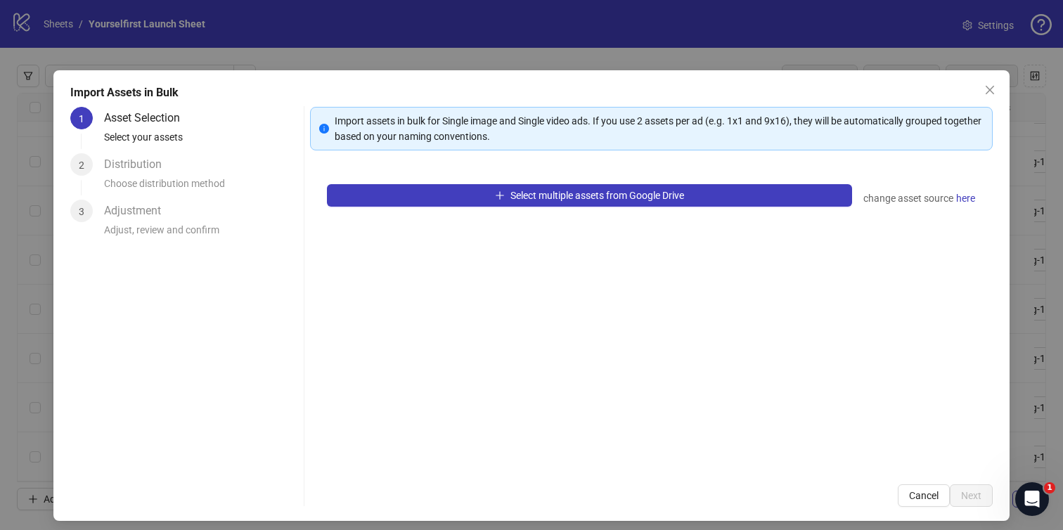
click at [529, 167] on div "Select multiple assets from Google Drive change asset source here" at bounding box center [652, 317] width 684 height 300
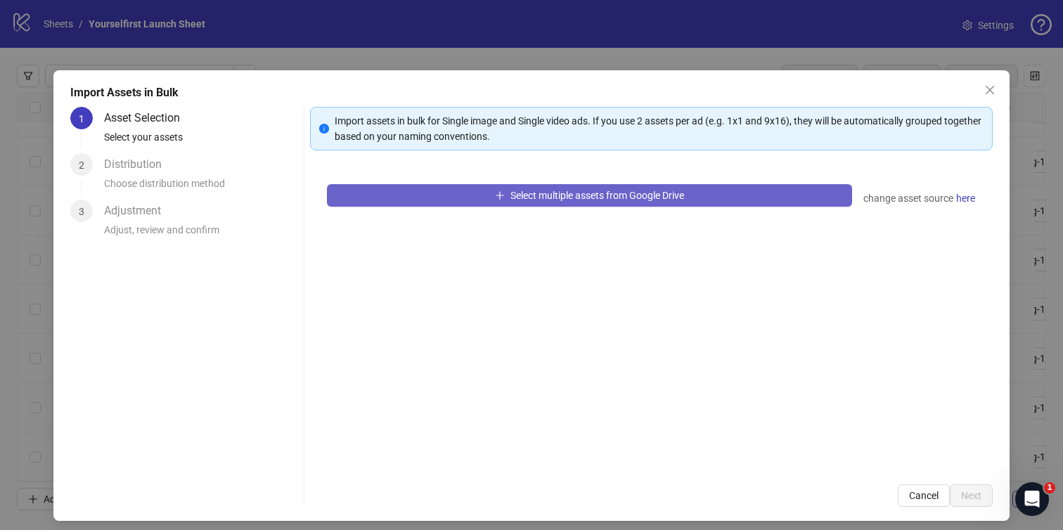
click at [518, 193] on span "Select multiple assets from Google Drive" at bounding box center [598, 195] width 174 height 11
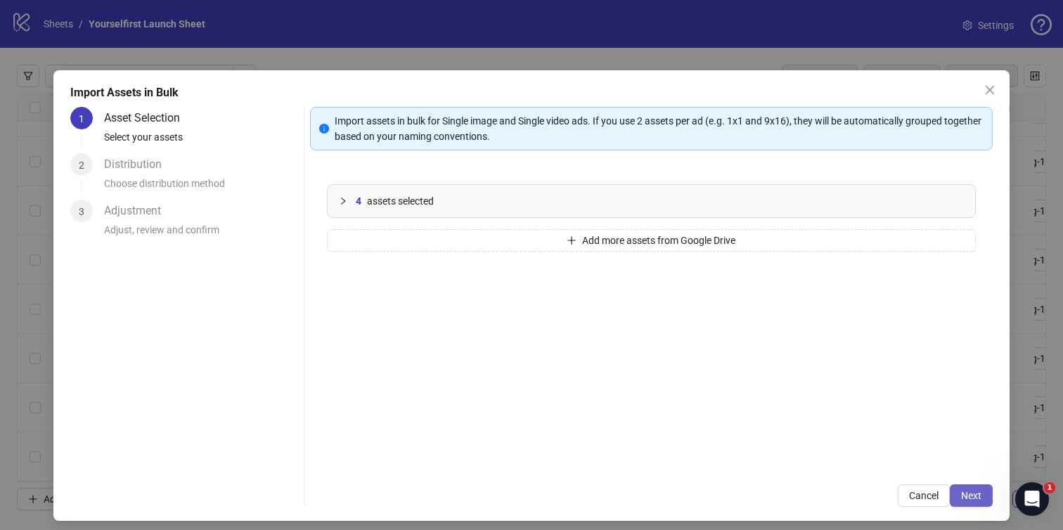
click at [973, 506] on button "Next" at bounding box center [971, 496] width 43 height 23
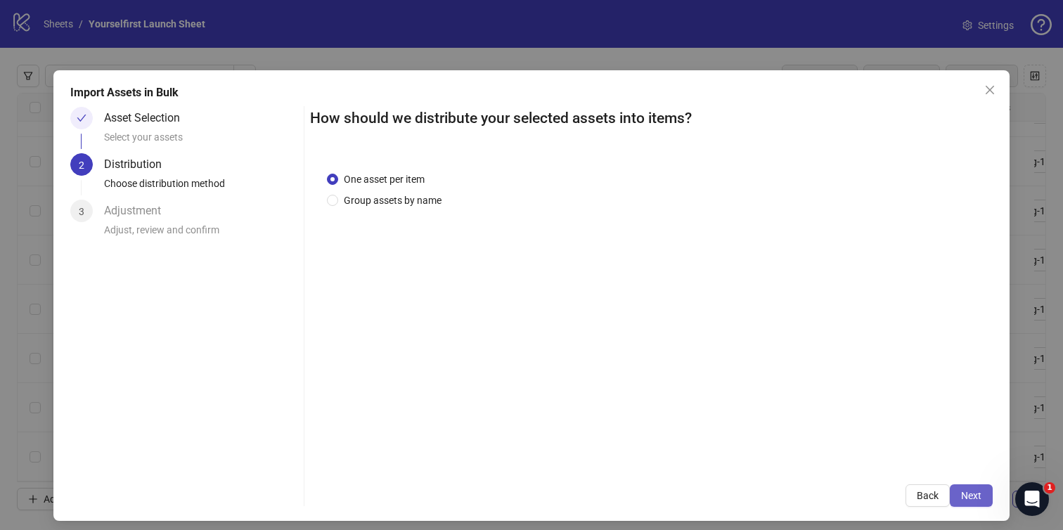
click at [975, 500] on span "Next" at bounding box center [971, 495] width 20 height 11
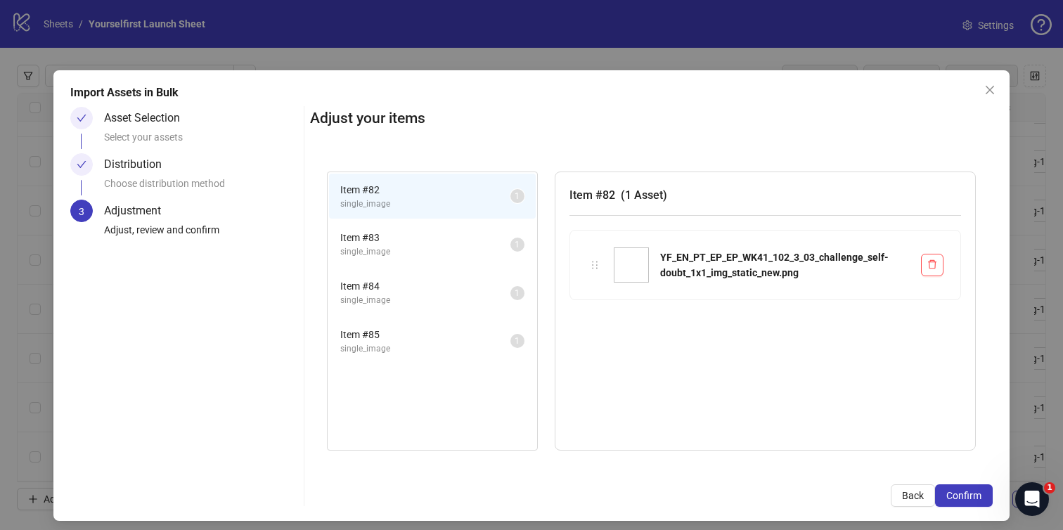
click at [975, 500] on span "Confirm" at bounding box center [964, 495] width 35 height 11
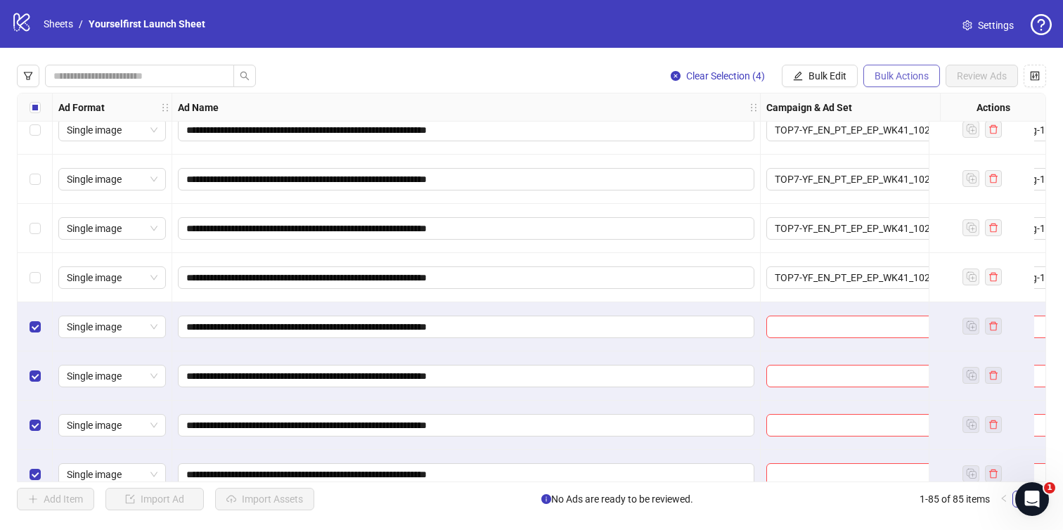
scroll to position [3830, 0]
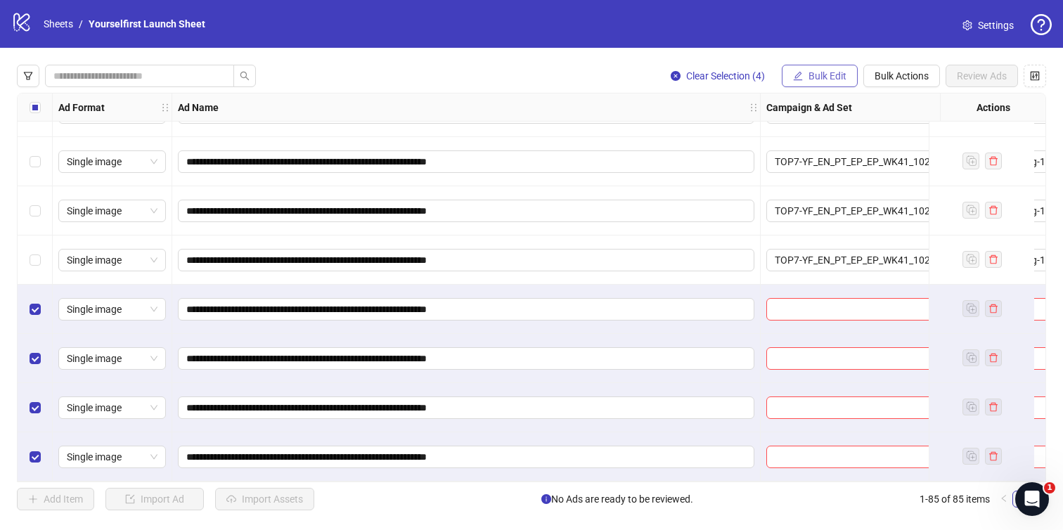
click at [812, 75] on span "Bulk Edit" at bounding box center [828, 75] width 38 height 11
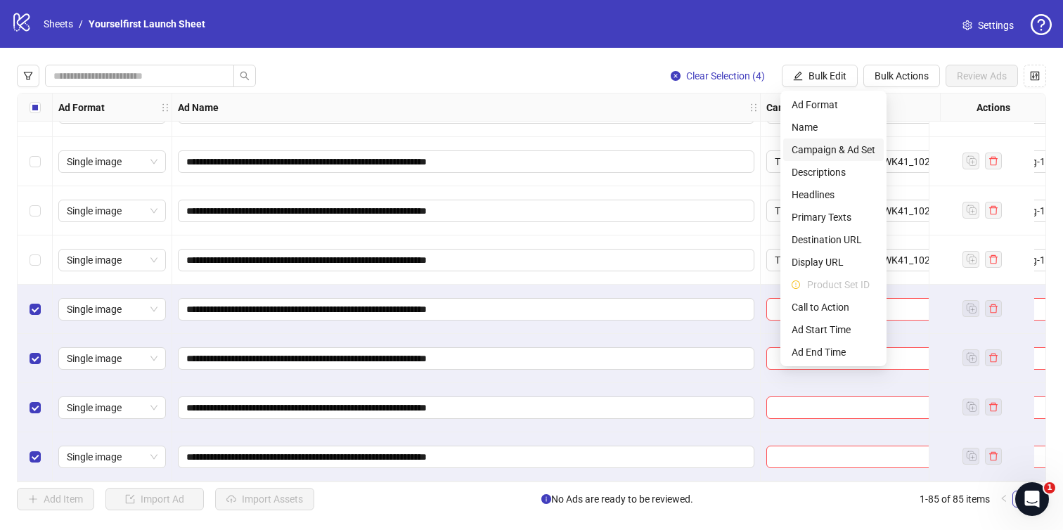
click at [828, 143] on span "Campaign & Ad Set" at bounding box center [834, 149] width 84 height 15
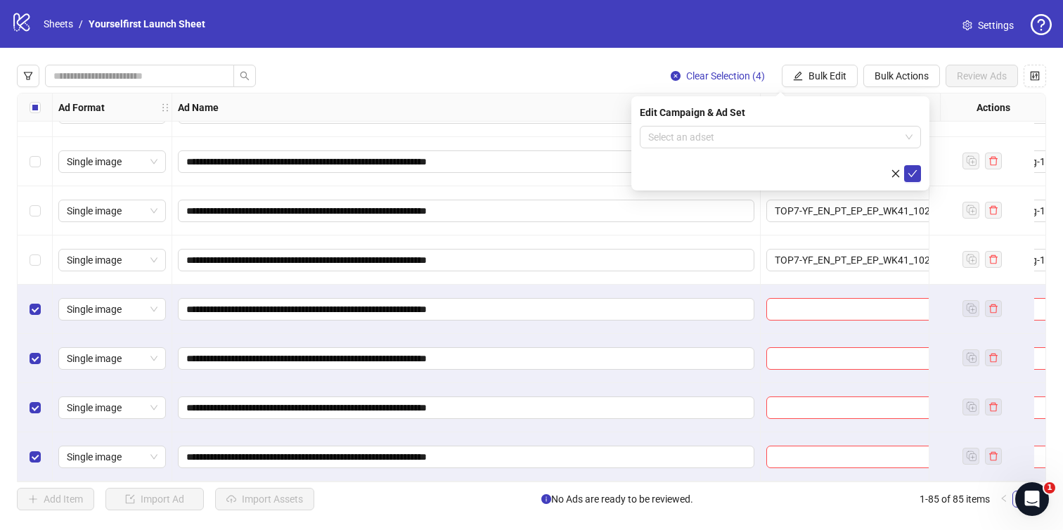
click at [703, 118] on div "Edit Campaign & Ad Set" at bounding box center [780, 112] width 281 height 15
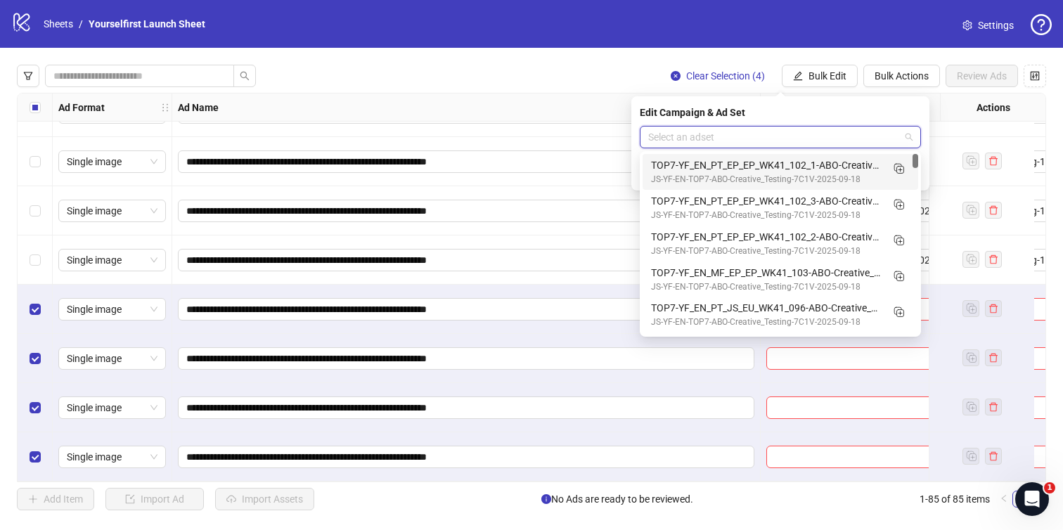
click at [699, 129] on input "search" at bounding box center [774, 137] width 252 height 21
paste input "**********"
type input "**********"
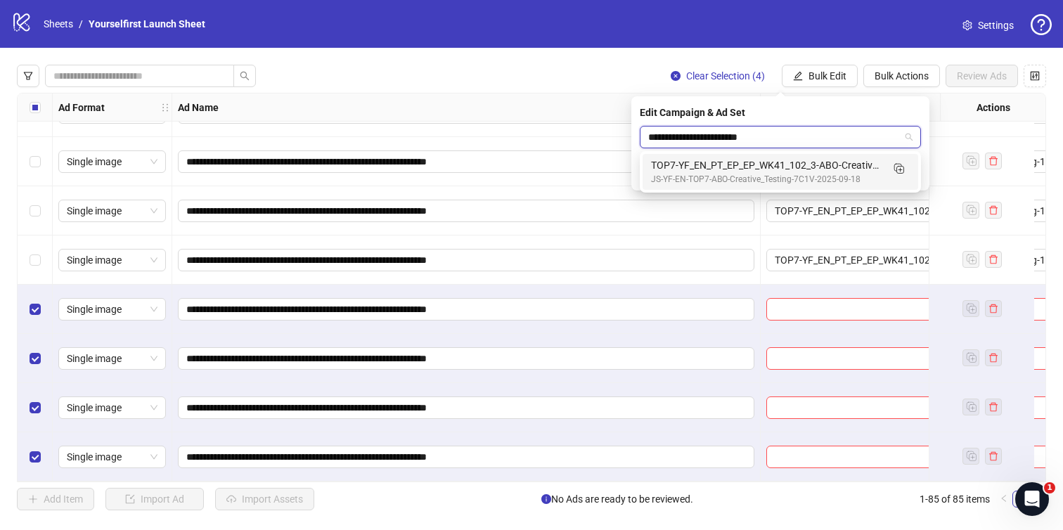
click at [705, 164] on div "TOP7-YF_EN_PT_EP_EP_WK41_102_3-ABO-Creative_Testing-18+-7C1V-2025-10-09" at bounding box center [766, 165] width 231 height 15
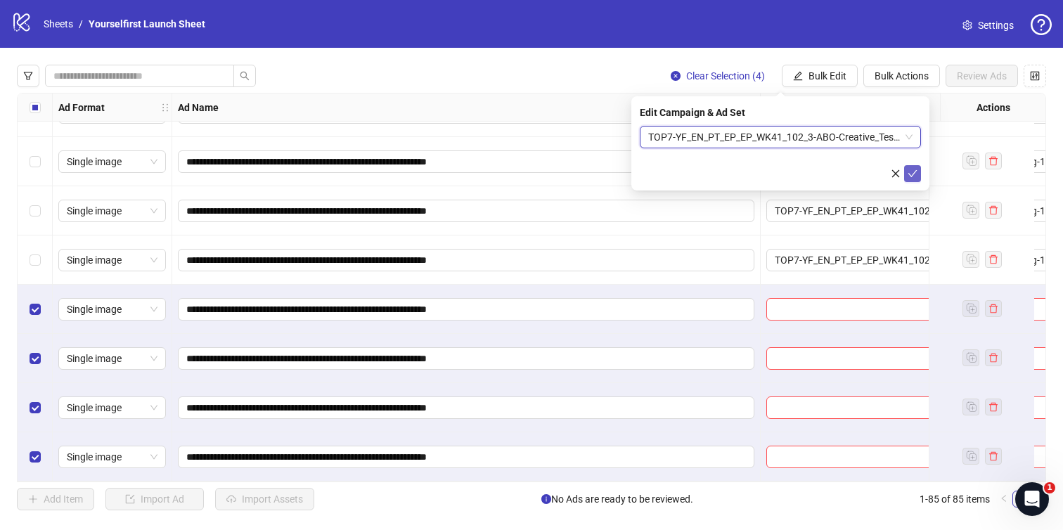
click at [916, 175] on icon "check" at bounding box center [913, 174] width 10 height 10
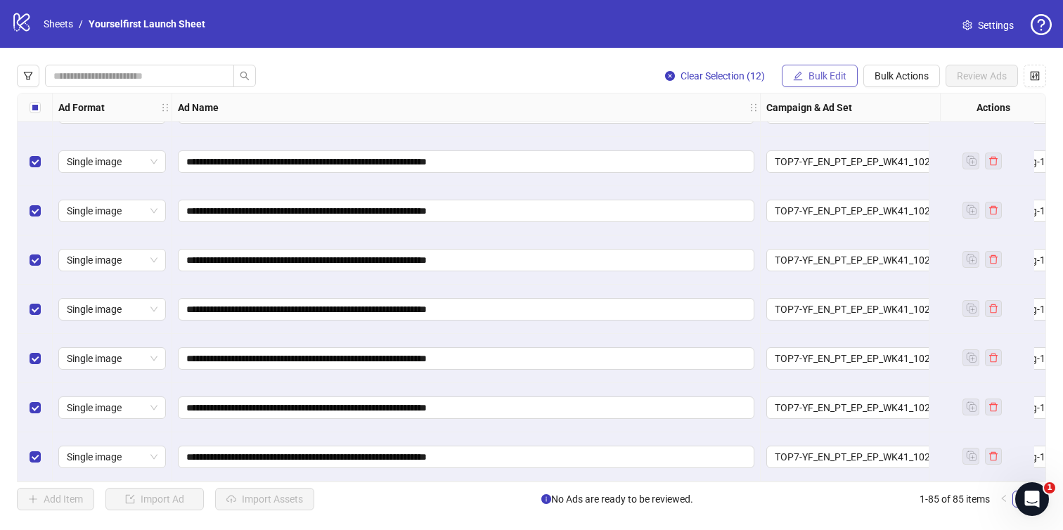
click at [809, 80] on span "Bulk Edit" at bounding box center [828, 75] width 38 height 11
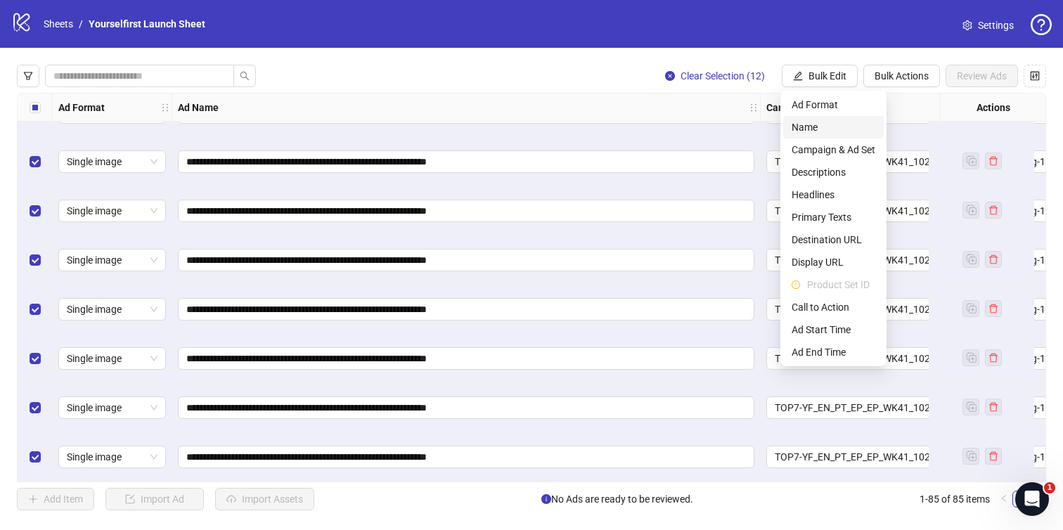
click at [807, 124] on span "Name" at bounding box center [834, 127] width 84 height 15
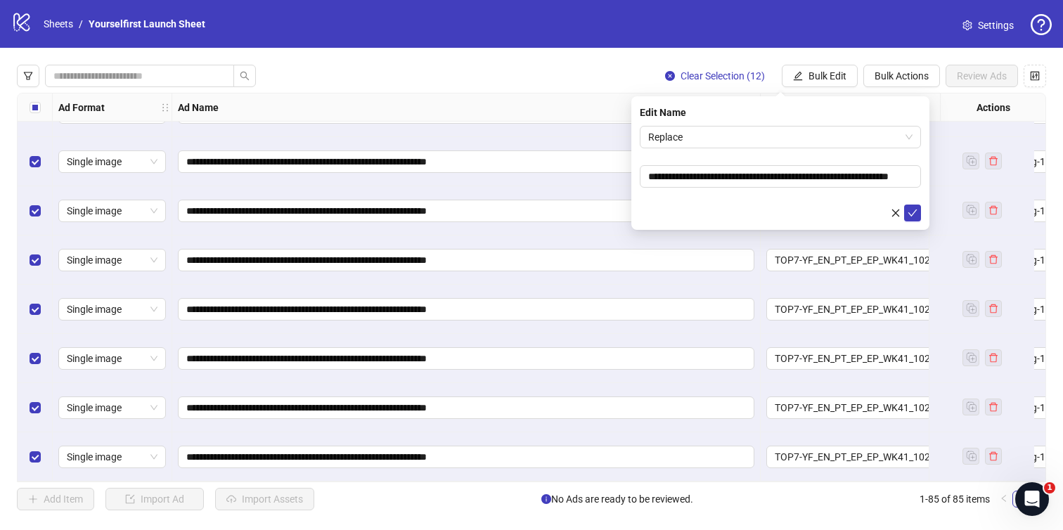
click at [769, 124] on div "**********" at bounding box center [780, 163] width 298 height 134
click at [756, 141] on span "Replace" at bounding box center [780, 137] width 264 height 21
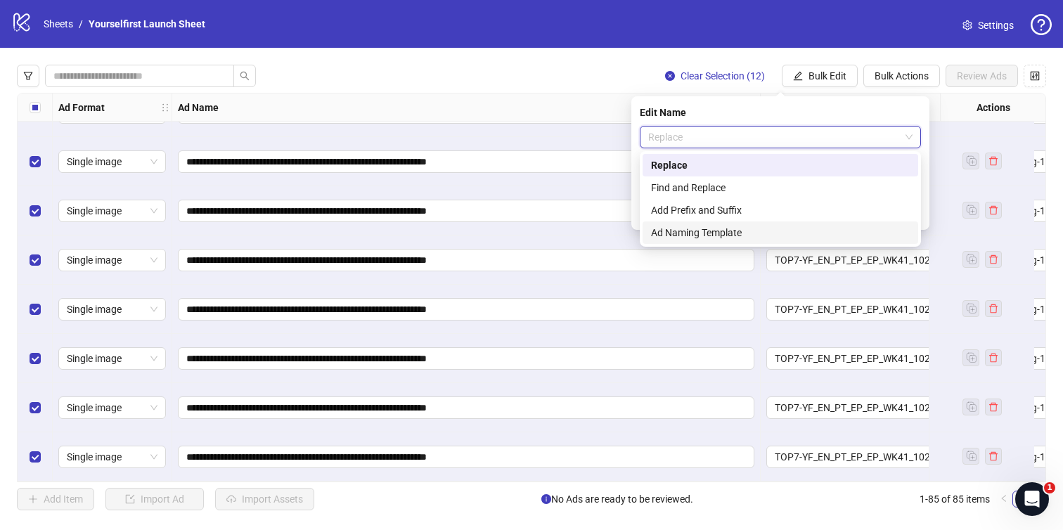
click at [707, 224] on div "Ad Naming Template" at bounding box center [781, 233] width 276 height 23
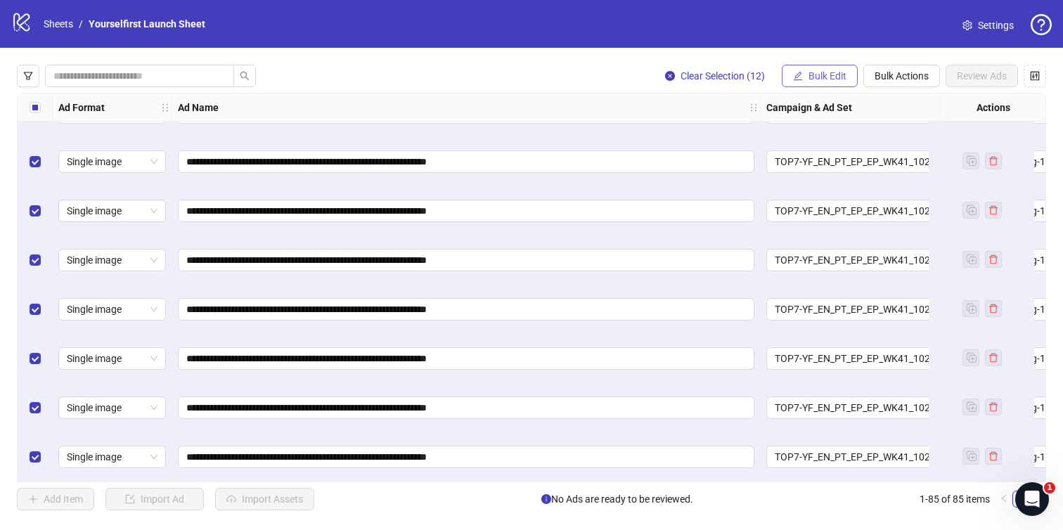
click at [835, 72] on span "Bulk Edit" at bounding box center [828, 75] width 38 height 11
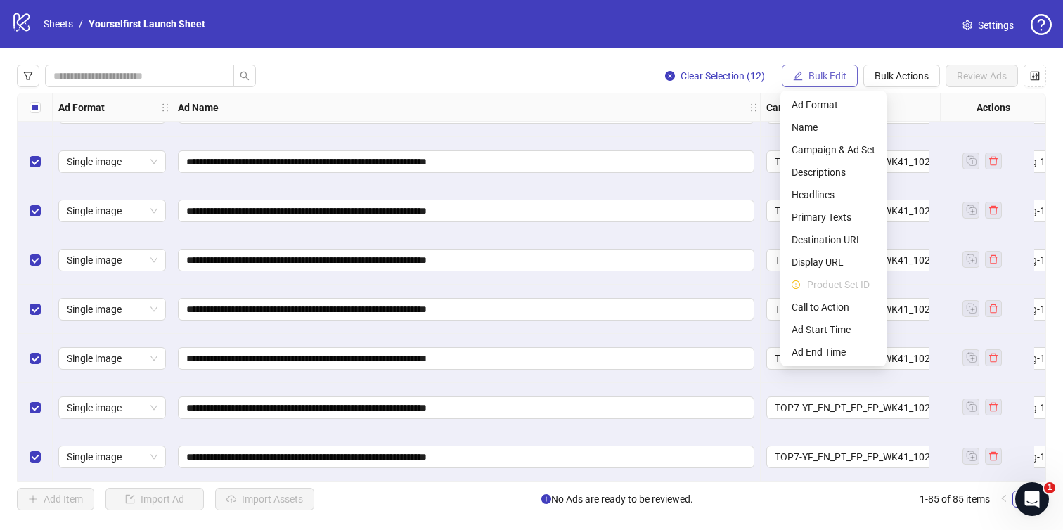
click at [827, 72] on span "Bulk Edit" at bounding box center [828, 75] width 38 height 11
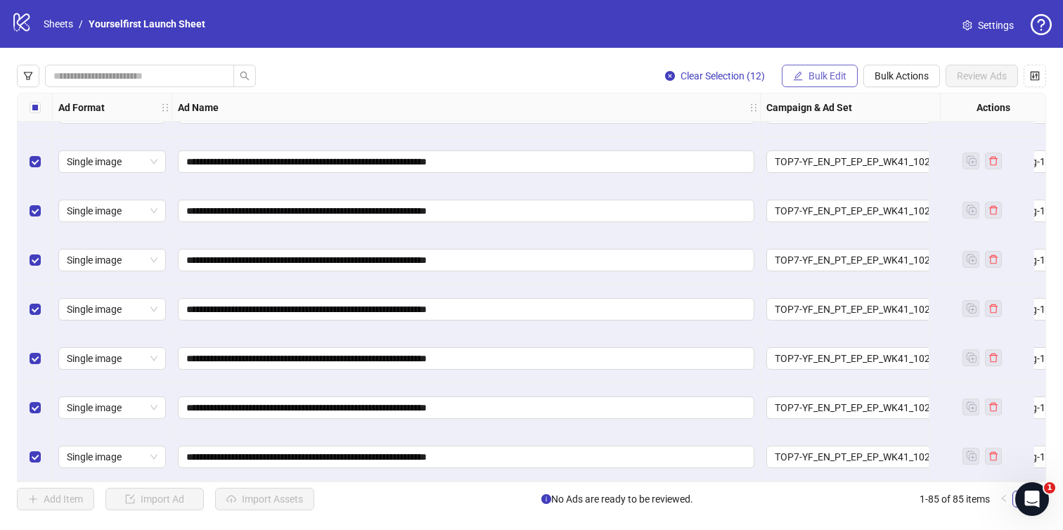
click at [824, 77] on span "Bulk Edit" at bounding box center [828, 75] width 38 height 11
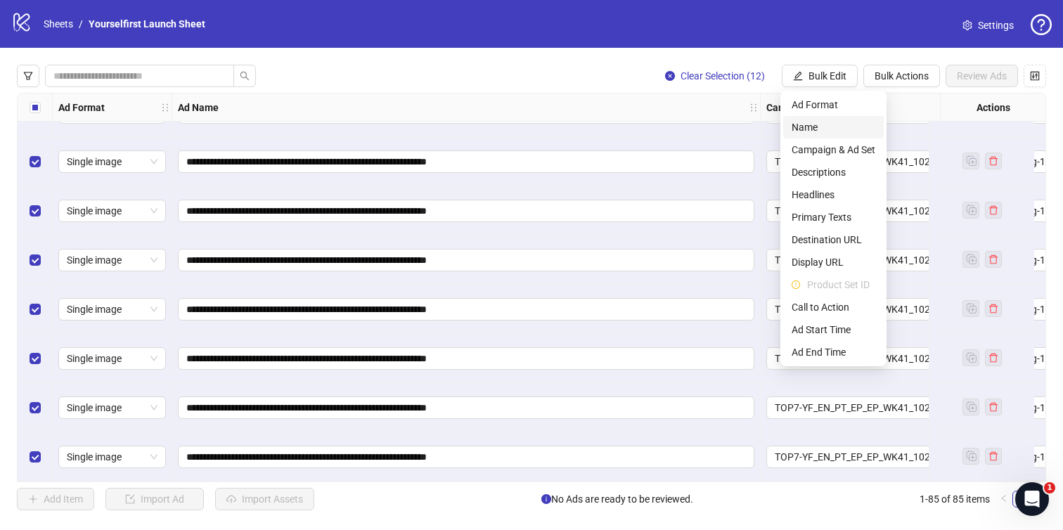
click at [821, 126] on span "Name" at bounding box center [834, 127] width 84 height 15
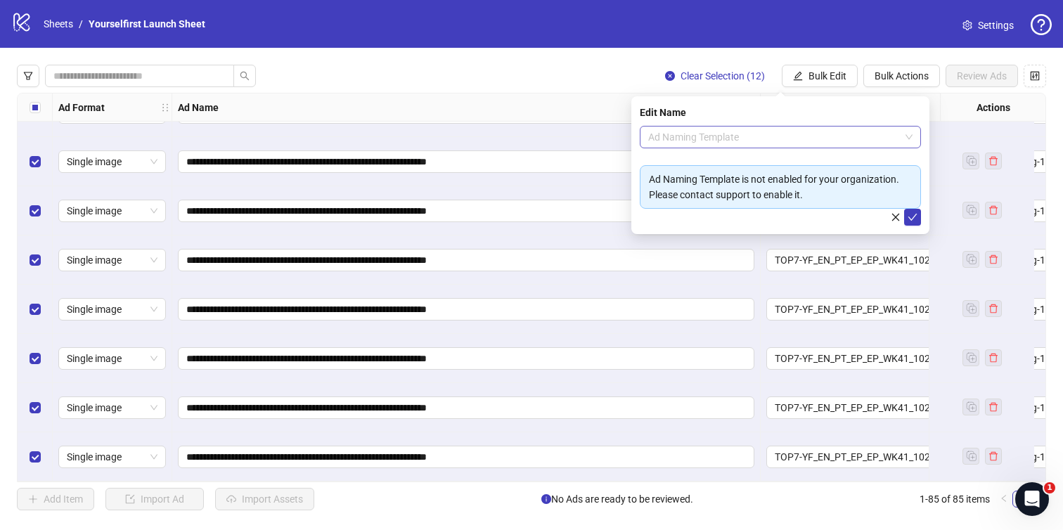
click at [728, 127] on span "Ad Naming Template" at bounding box center [780, 137] width 264 height 21
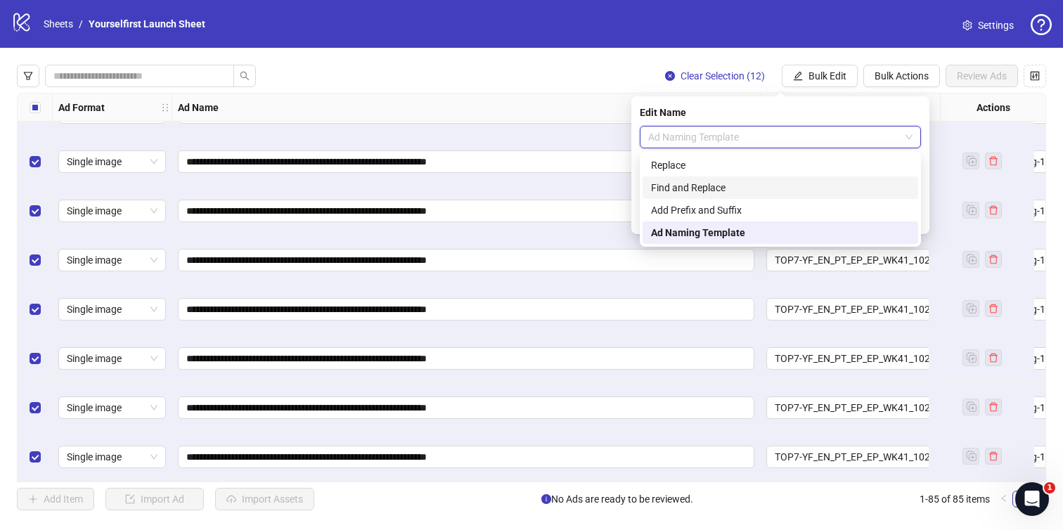
click at [704, 201] on div "Add Prefix and Suffix" at bounding box center [781, 210] width 276 height 23
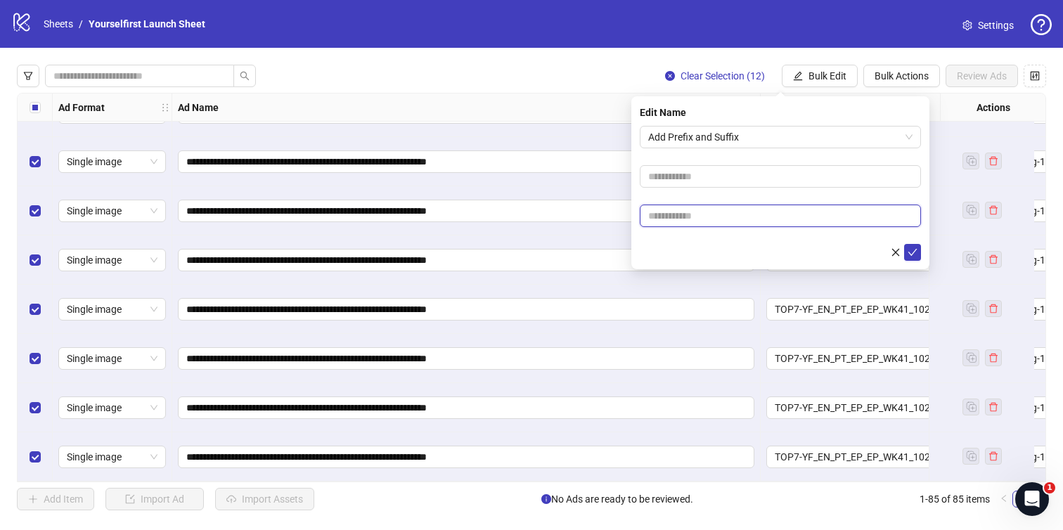
click at [699, 217] on input "text" at bounding box center [780, 216] width 281 height 23
type input "******"
click at [920, 250] on button "submit" at bounding box center [912, 252] width 17 height 17
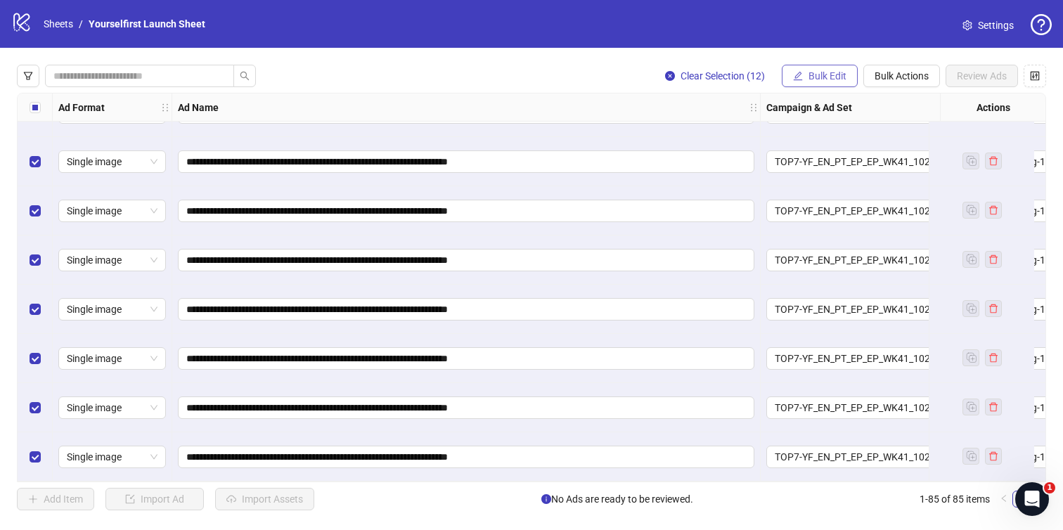
click at [821, 70] on button "Bulk Edit" at bounding box center [820, 76] width 76 height 23
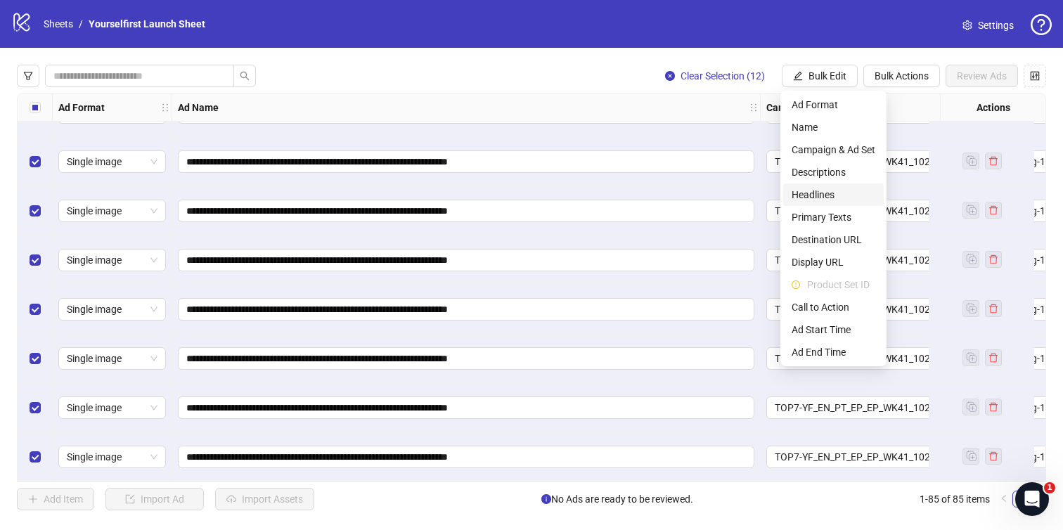
click at [814, 192] on span "Headlines" at bounding box center [834, 194] width 84 height 15
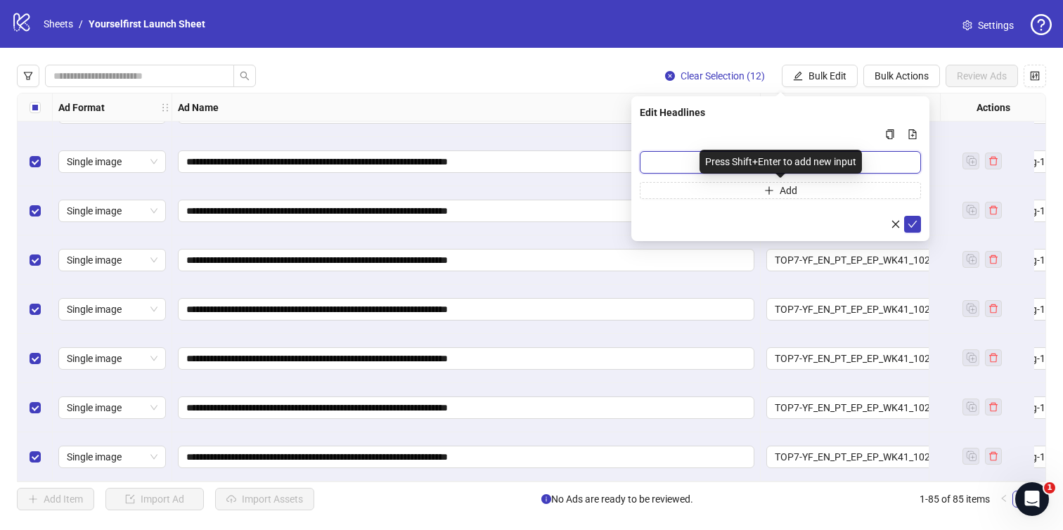
click at [682, 164] on input "Multi-input container - paste or copy values" at bounding box center [780, 162] width 281 height 23
type input "**********"
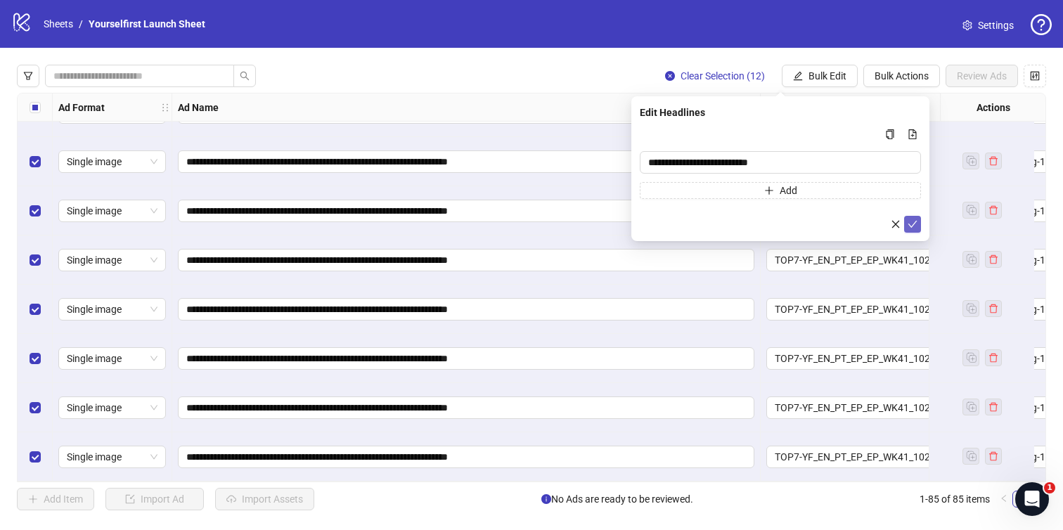
click at [916, 226] on icon "check" at bounding box center [913, 224] width 10 height 10
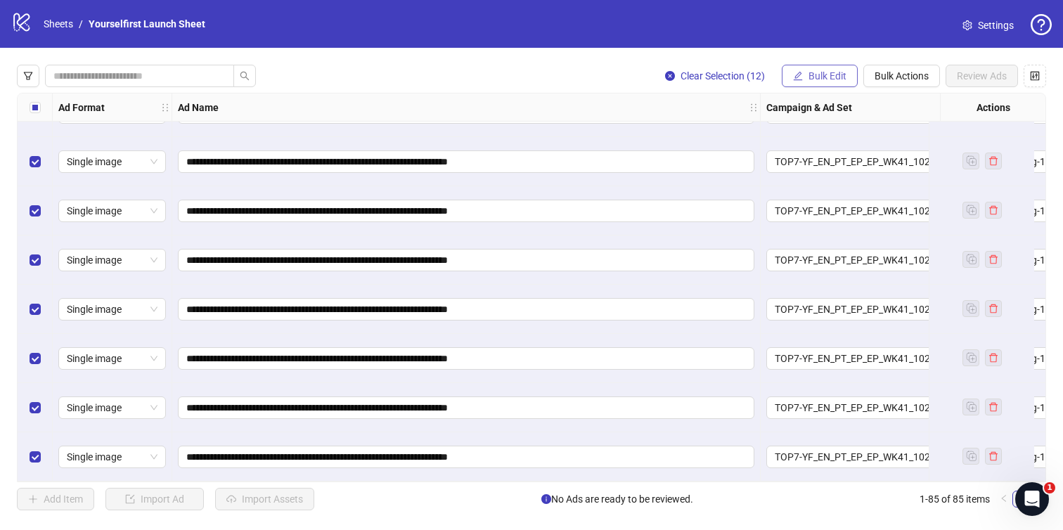
click at [794, 78] on icon "edit" at bounding box center [798, 76] width 10 height 10
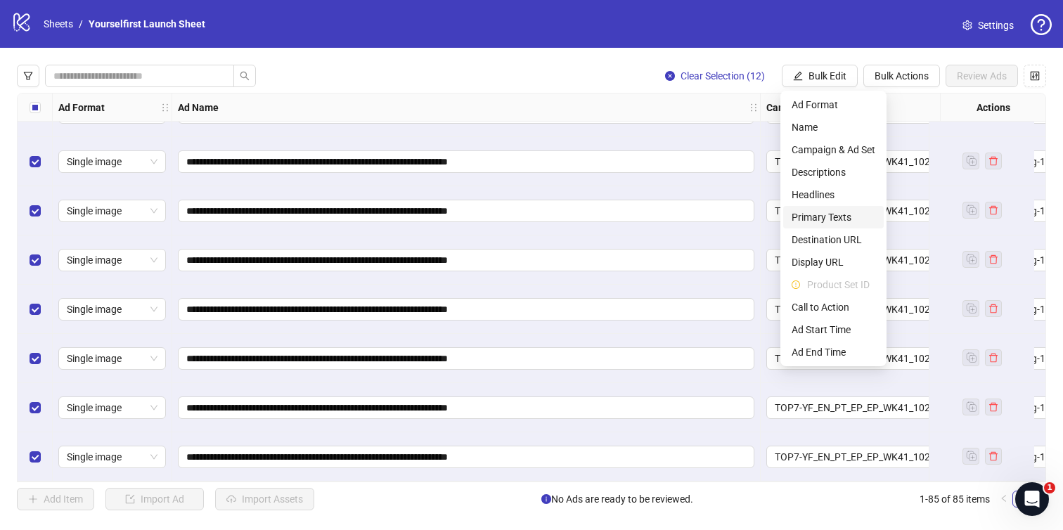
click at [831, 219] on span "Primary Texts" at bounding box center [834, 217] width 84 height 15
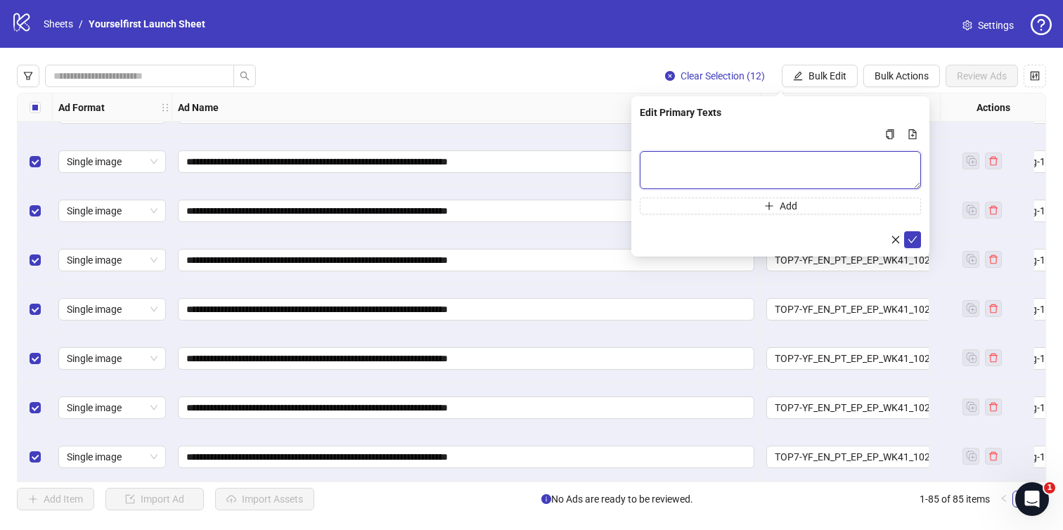
click at [736, 160] on textarea "Multi-text input container - paste or copy values" at bounding box center [780, 170] width 281 height 38
paste textarea "**********"
type textarea "**********"
click at [918, 235] on button "submit" at bounding box center [912, 239] width 17 height 17
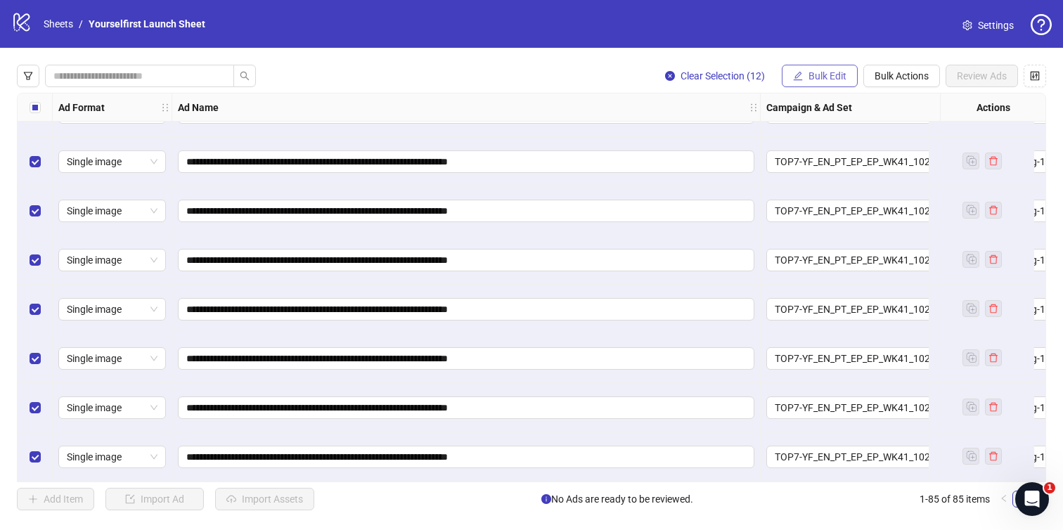
click at [832, 78] on span "Bulk Edit" at bounding box center [828, 75] width 38 height 11
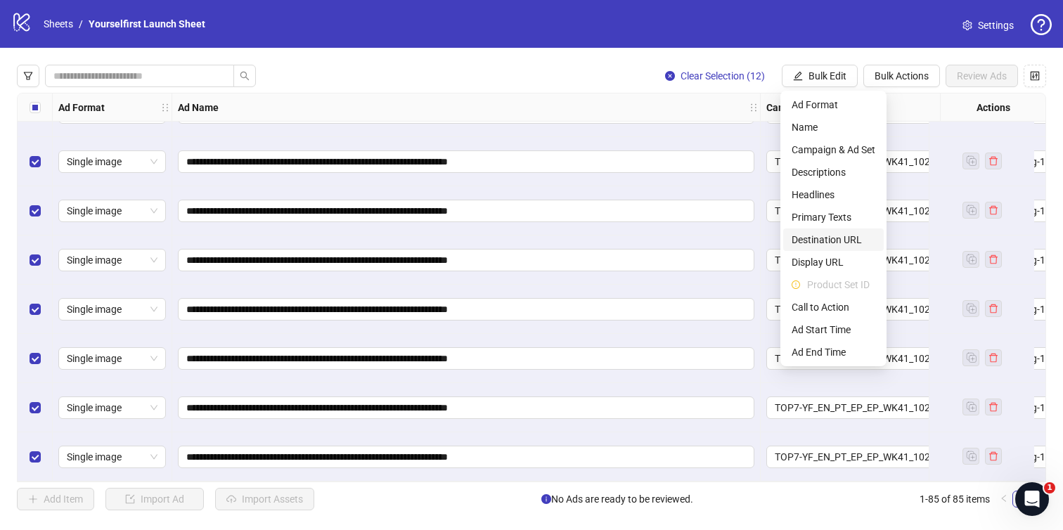
click at [840, 243] on span "Destination URL" at bounding box center [834, 239] width 84 height 15
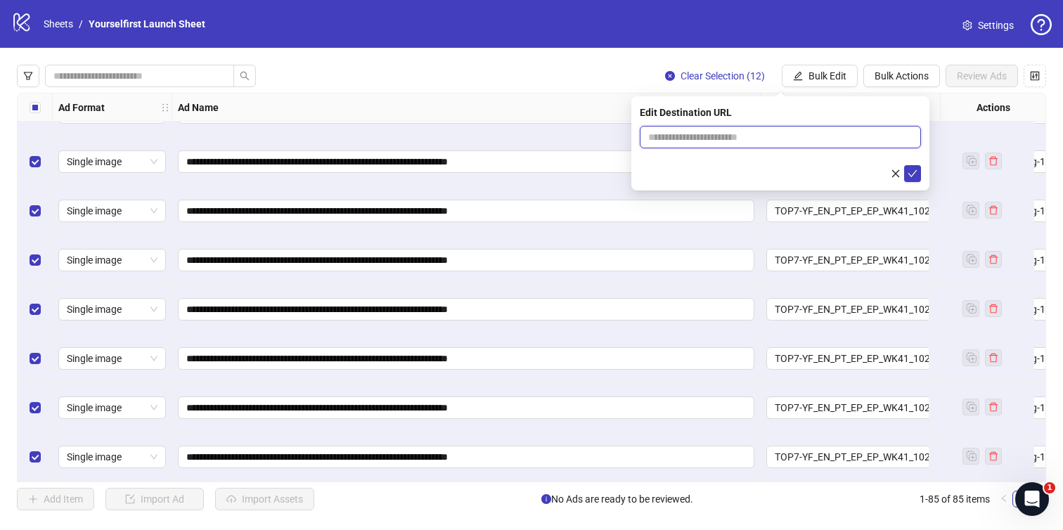
click at [715, 134] on input "text" at bounding box center [774, 136] width 253 height 15
paste input "**********"
type input "**********"
click at [917, 172] on icon "check" at bounding box center [913, 174] width 10 height 10
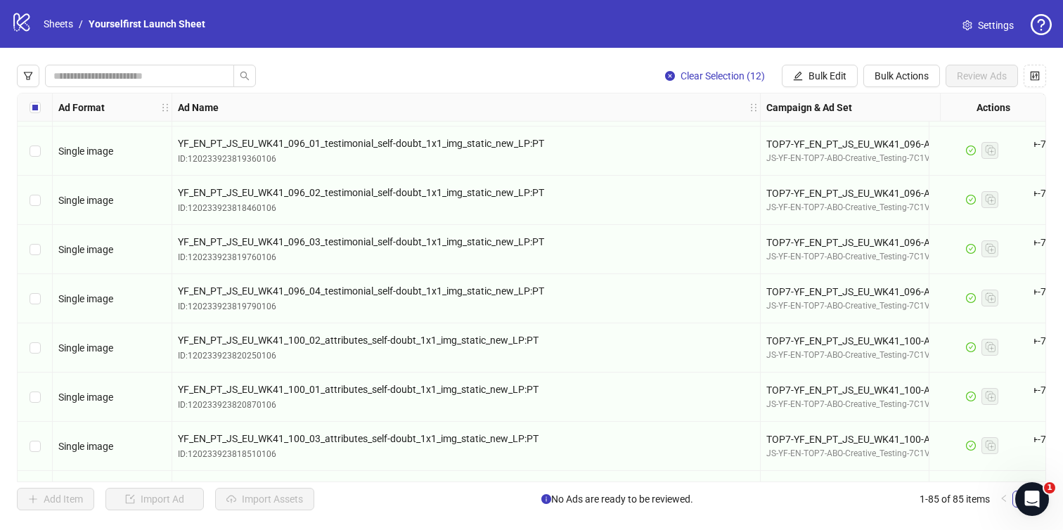
scroll to position [3312, 0]
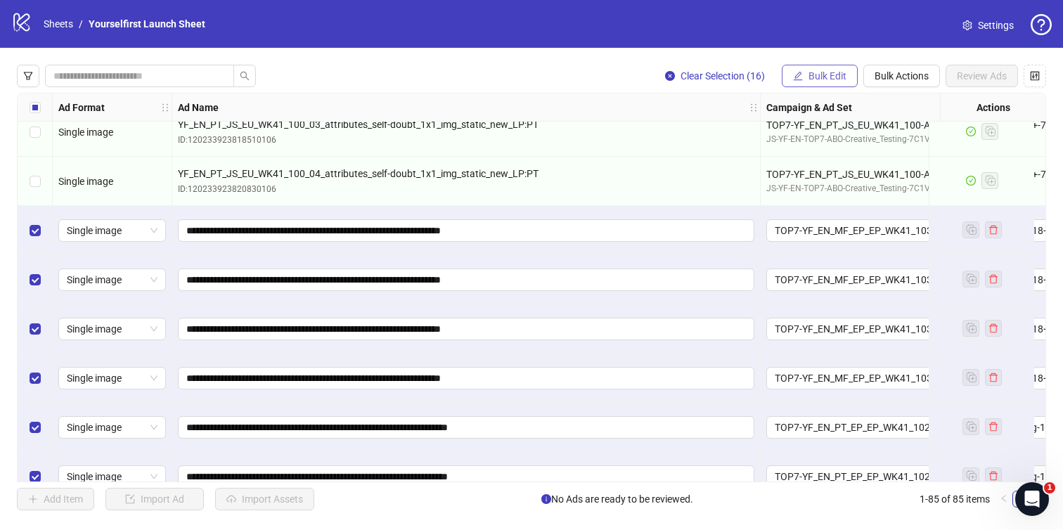
click at [820, 77] on span "Bulk Edit" at bounding box center [828, 75] width 38 height 11
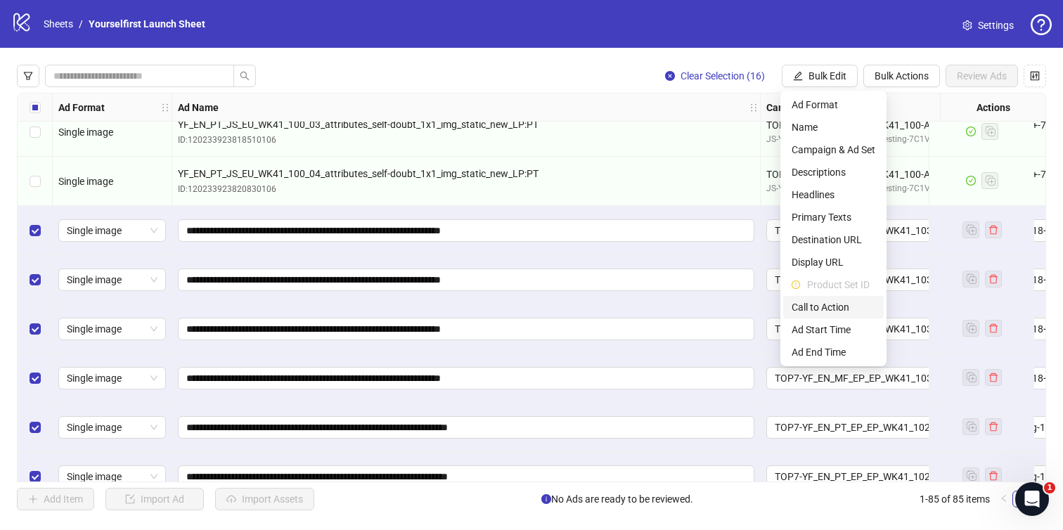
click at [838, 309] on span "Call to Action" at bounding box center [834, 307] width 84 height 15
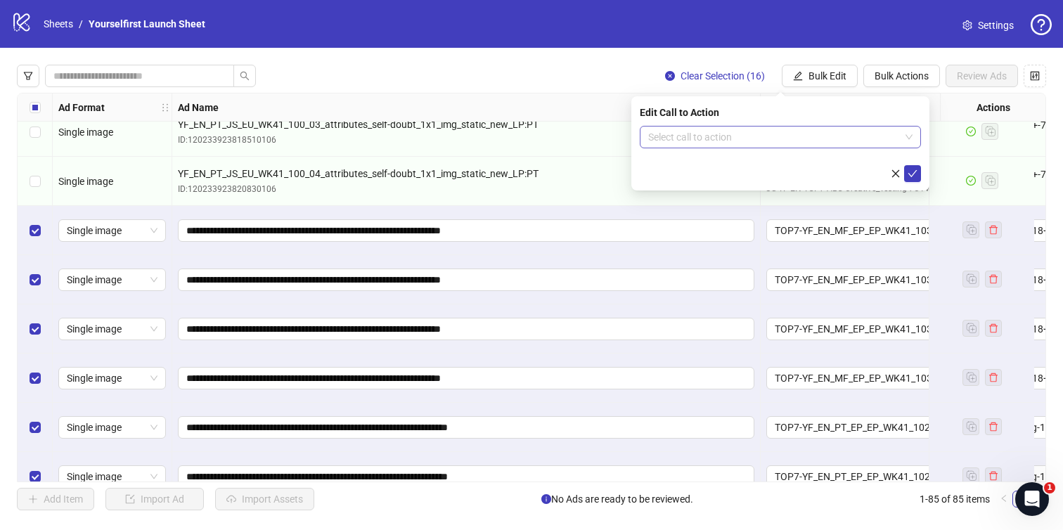
click at [757, 131] on input "search" at bounding box center [774, 137] width 252 height 21
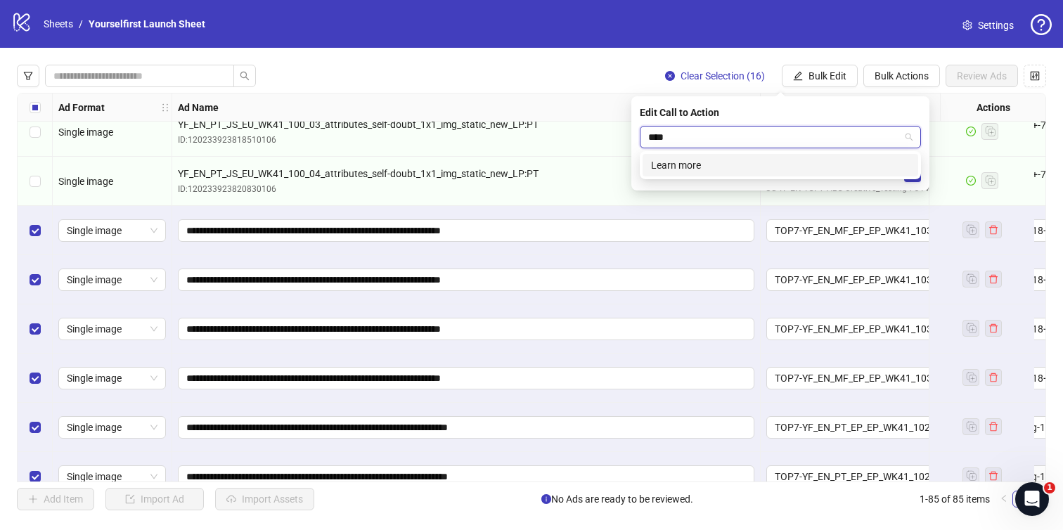
type input "*****"
click at [684, 172] on div "Learn more" at bounding box center [780, 165] width 259 height 15
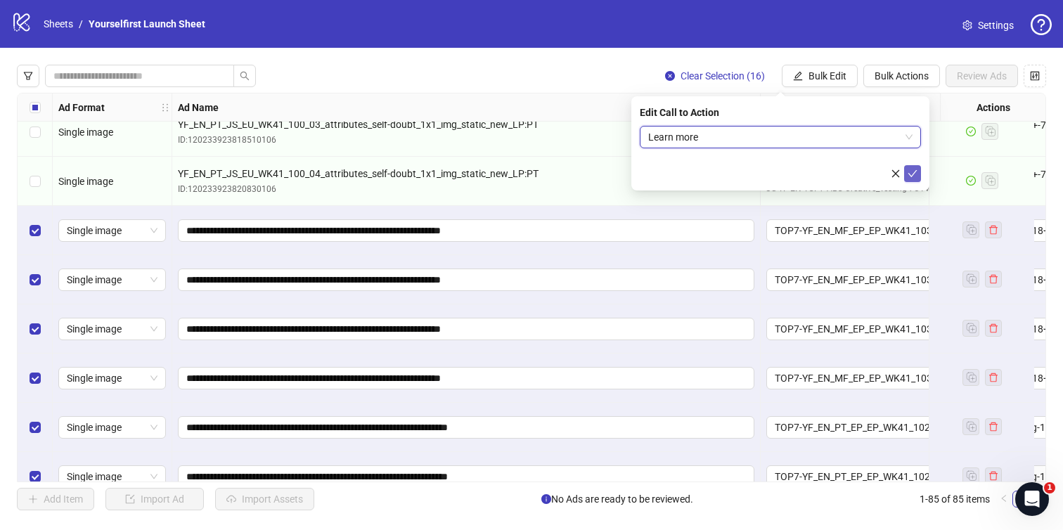
click at [920, 174] on button "submit" at bounding box center [912, 173] width 17 height 17
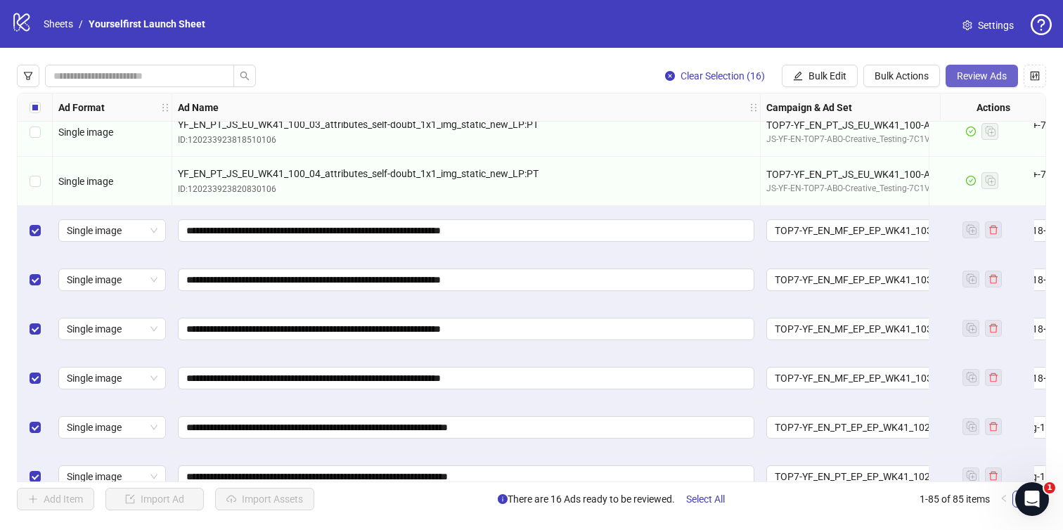
click at [982, 79] on span "Review Ads" at bounding box center [982, 75] width 50 height 11
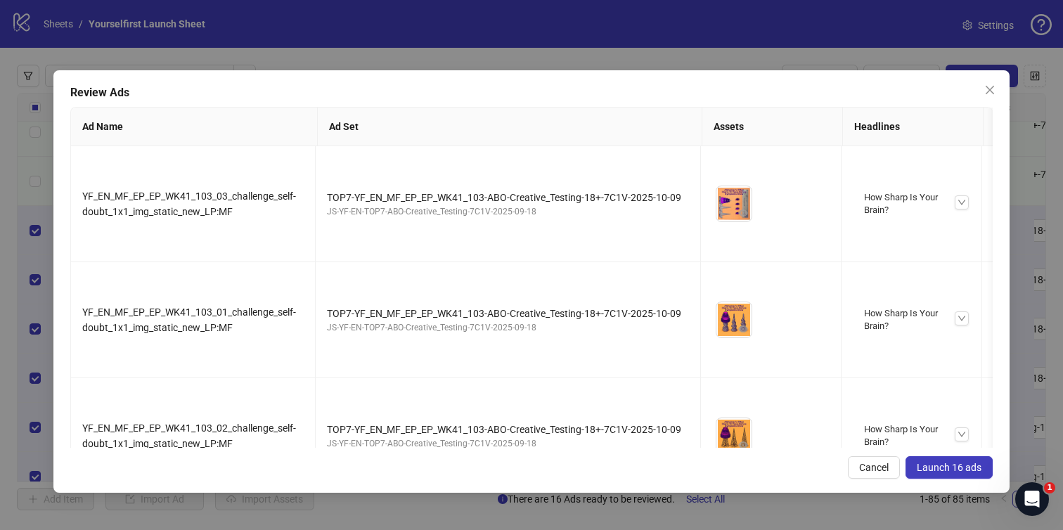
click at [959, 466] on span "Launch 16 ads" at bounding box center [949, 467] width 65 height 11
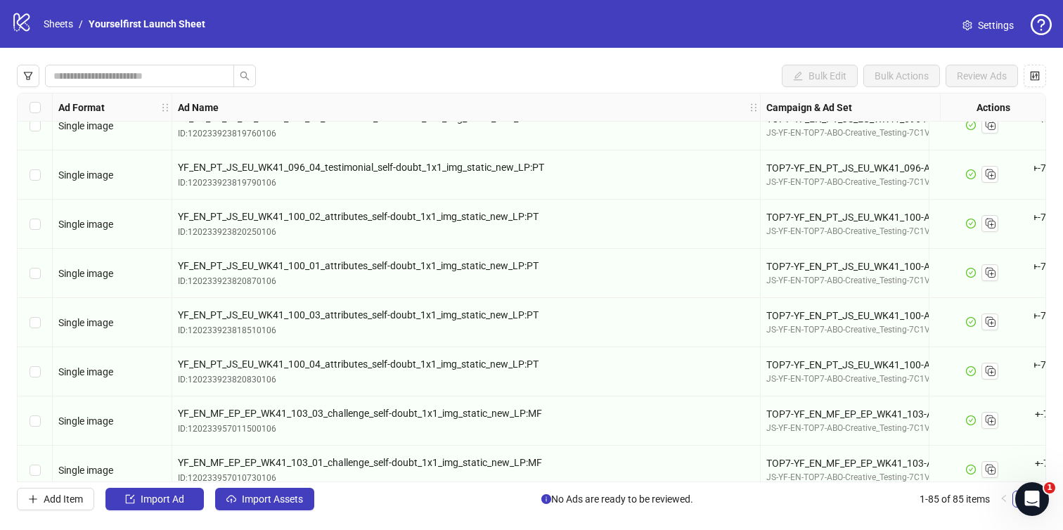
scroll to position [3830, 0]
